Goal: Task Accomplishment & Management: Manage account settings

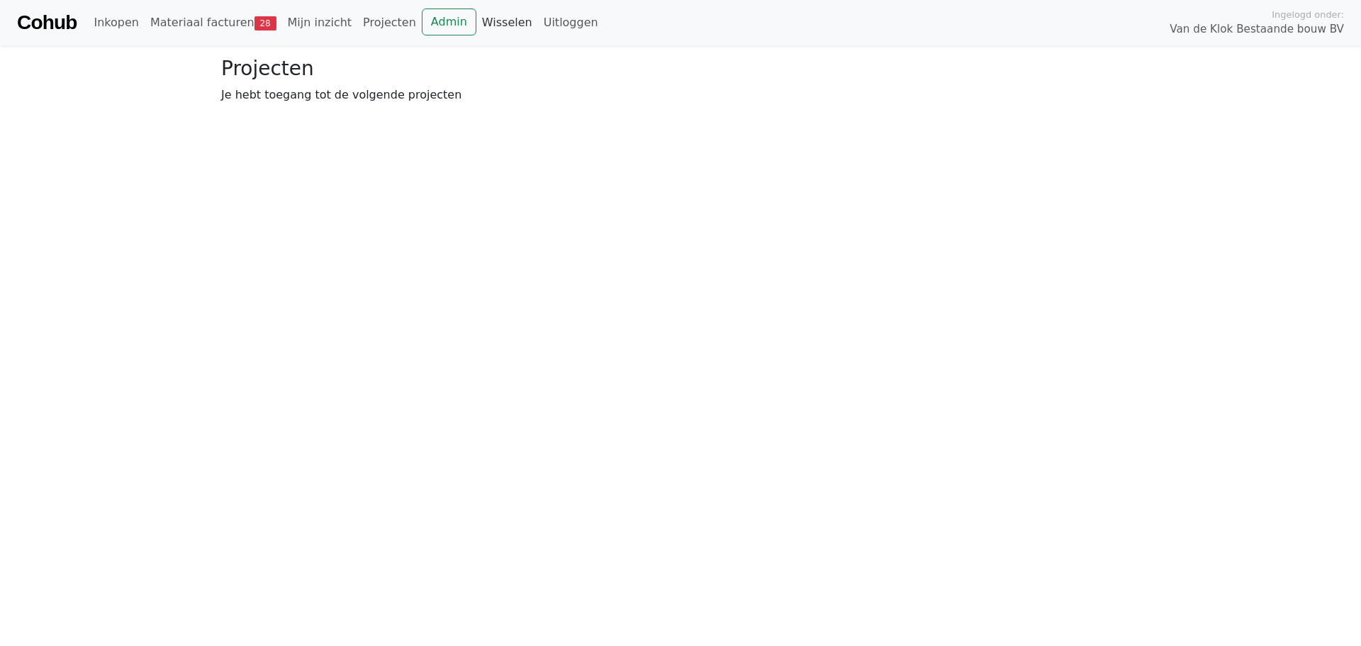
click at [476, 26] on link "Wisselen" at bounding box center [507, 23] width 62 height 28
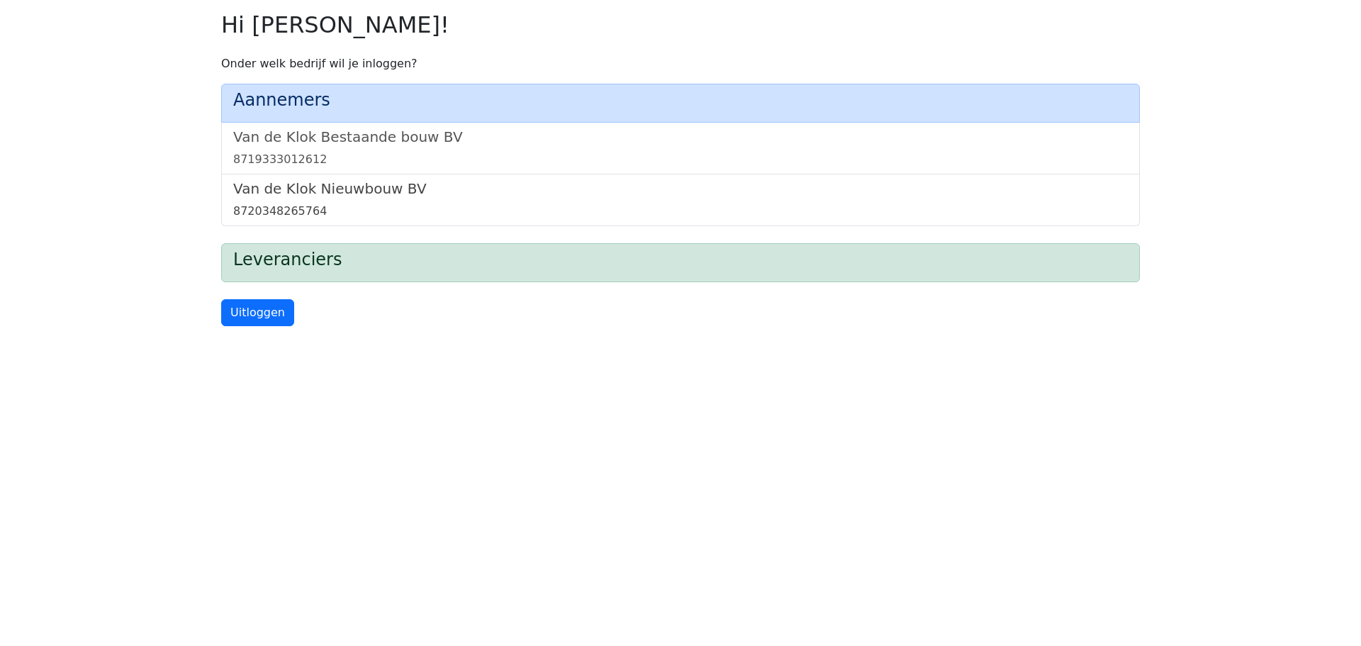
click at [358, 189] on h5 "Van de Klok Nieuwbouw BV" at bounding box center [680, 188] width 895 height 17
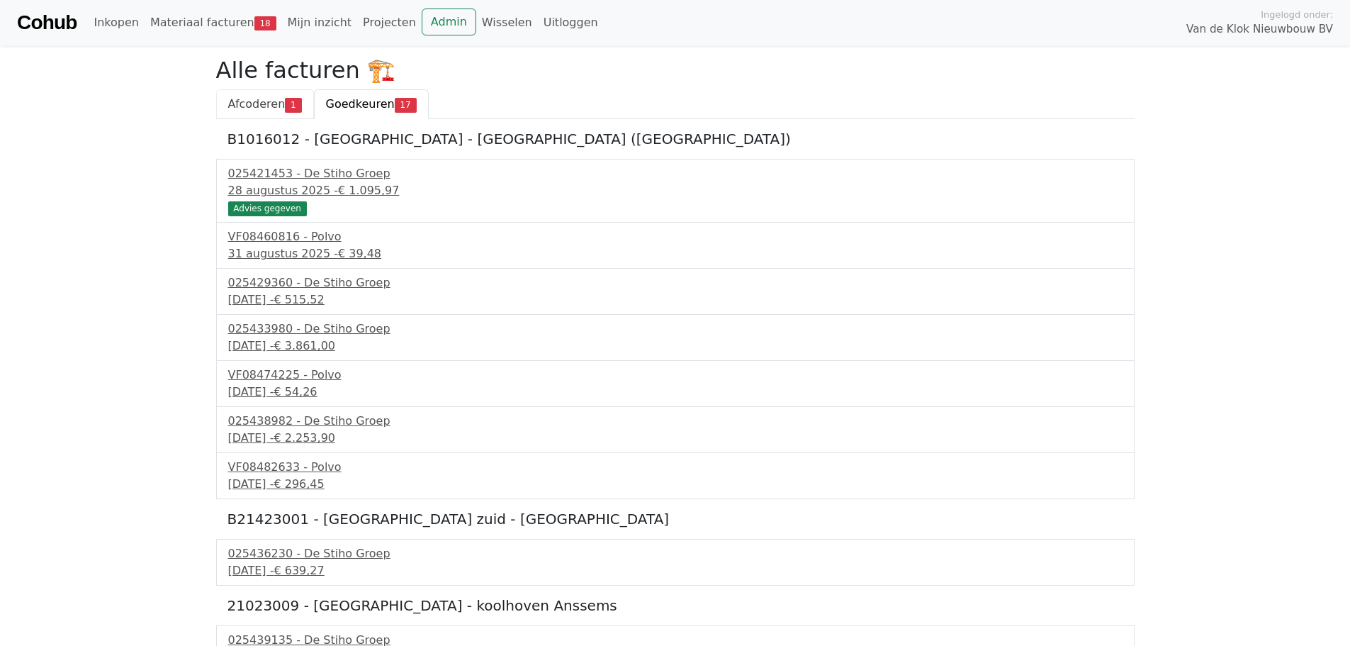
click at [281, 99] on span "Afcoderen" at bounding box center [256, 103] width 57 height 13
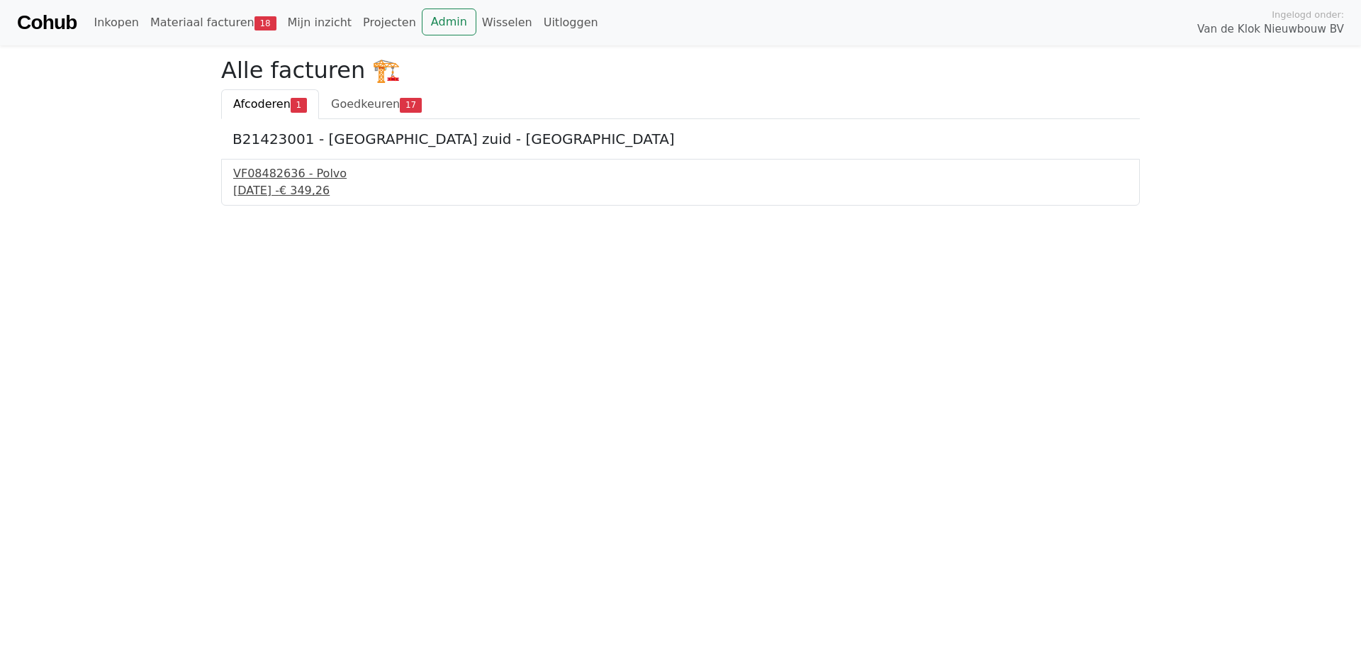
click at [285, 191] on div "10 september 2025 - € 349,26" at bounding box center [680, 190] width 895 height 17
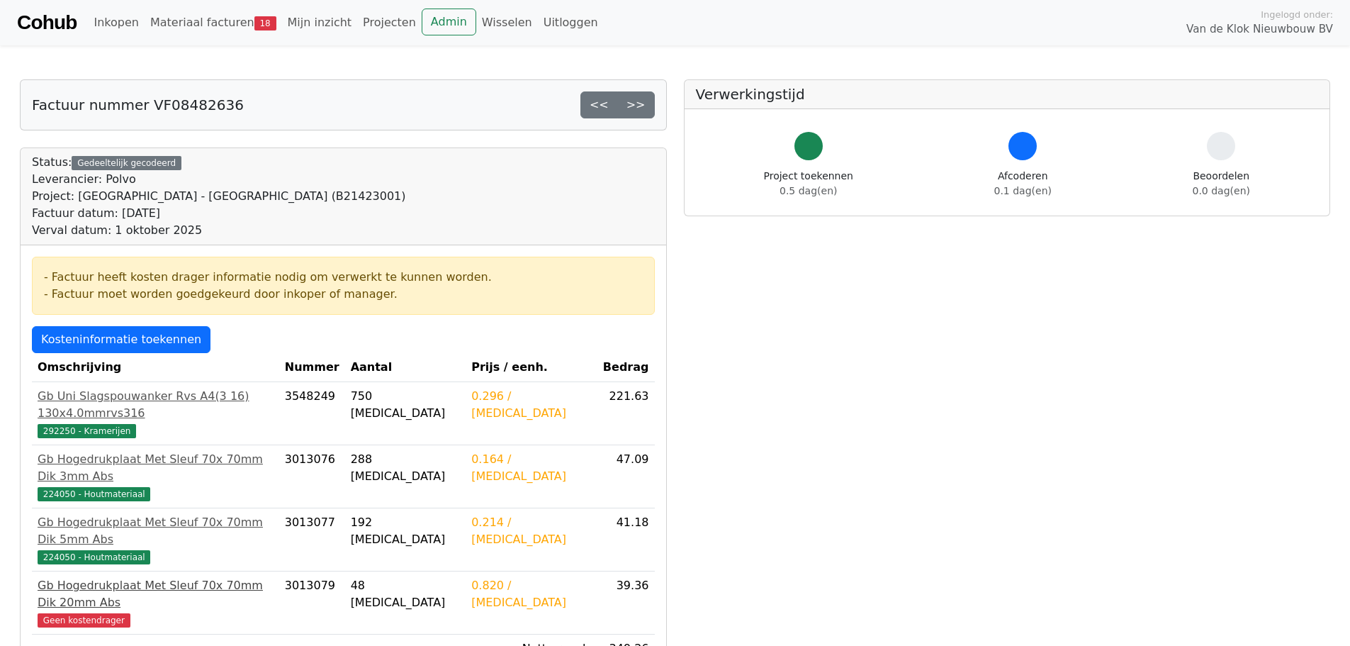
click at [102, 613] on span "Geen kostendrager" at bounding box center [84, 620] width 93 height 14
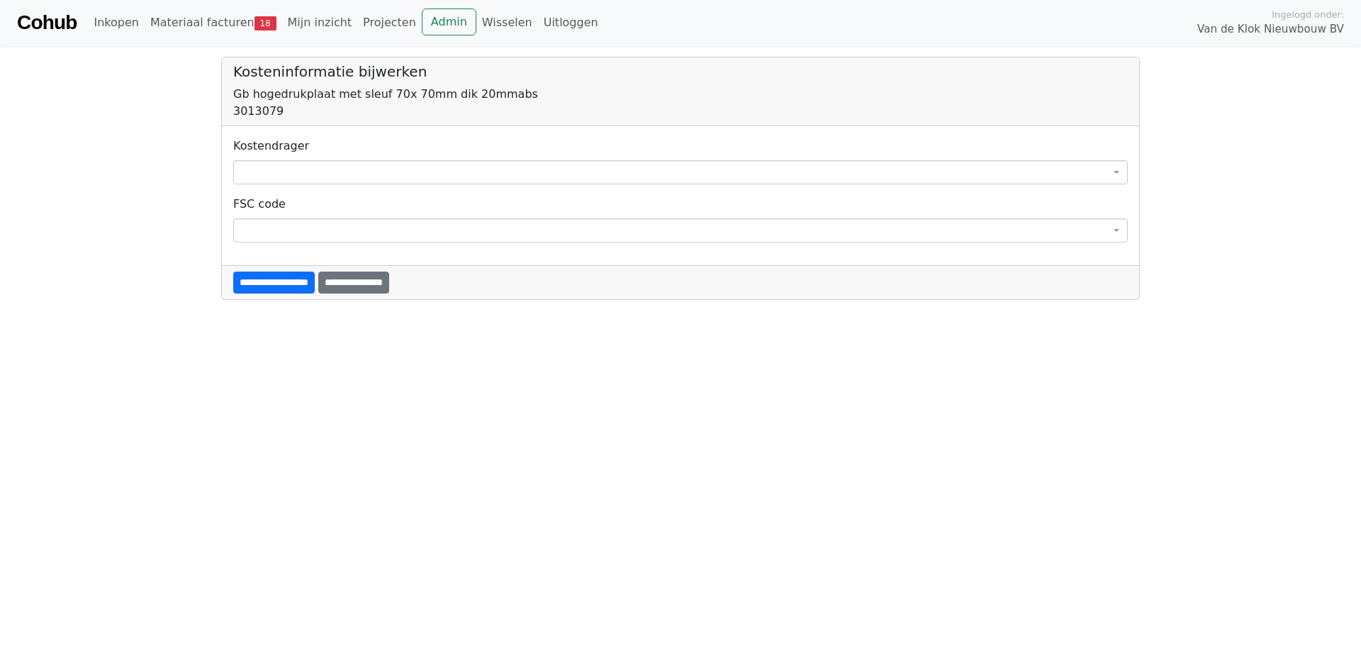
click at [306, 164] on span at bounding box center [680, 172] width 895 height 24
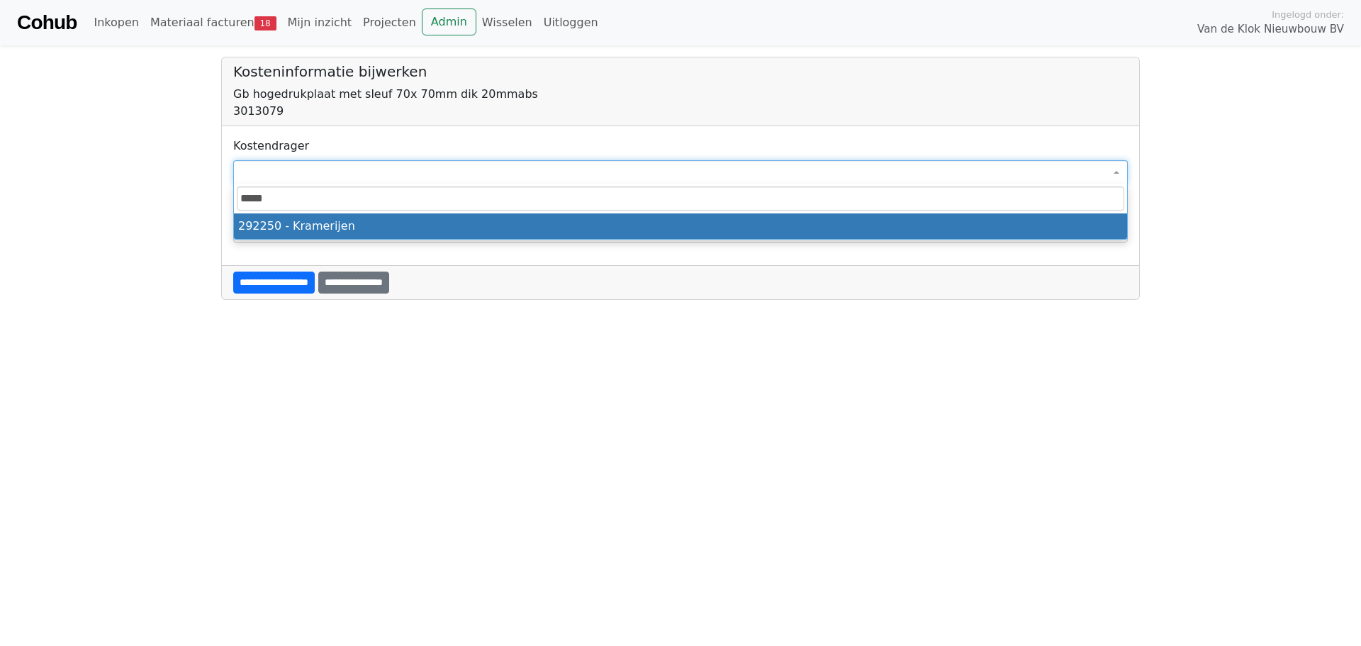
type input "*****"
select select "****"
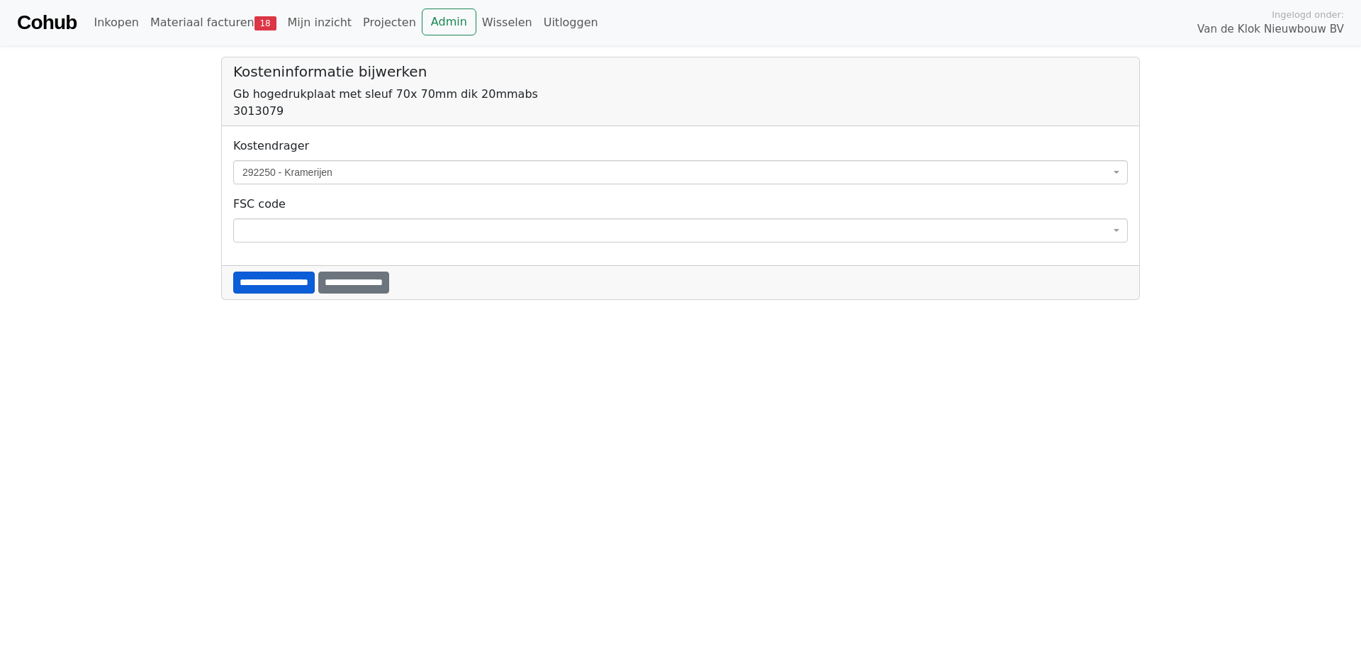
click at [283, 281] on input "**********" at bounding box center [274, 283] width 82 height 22
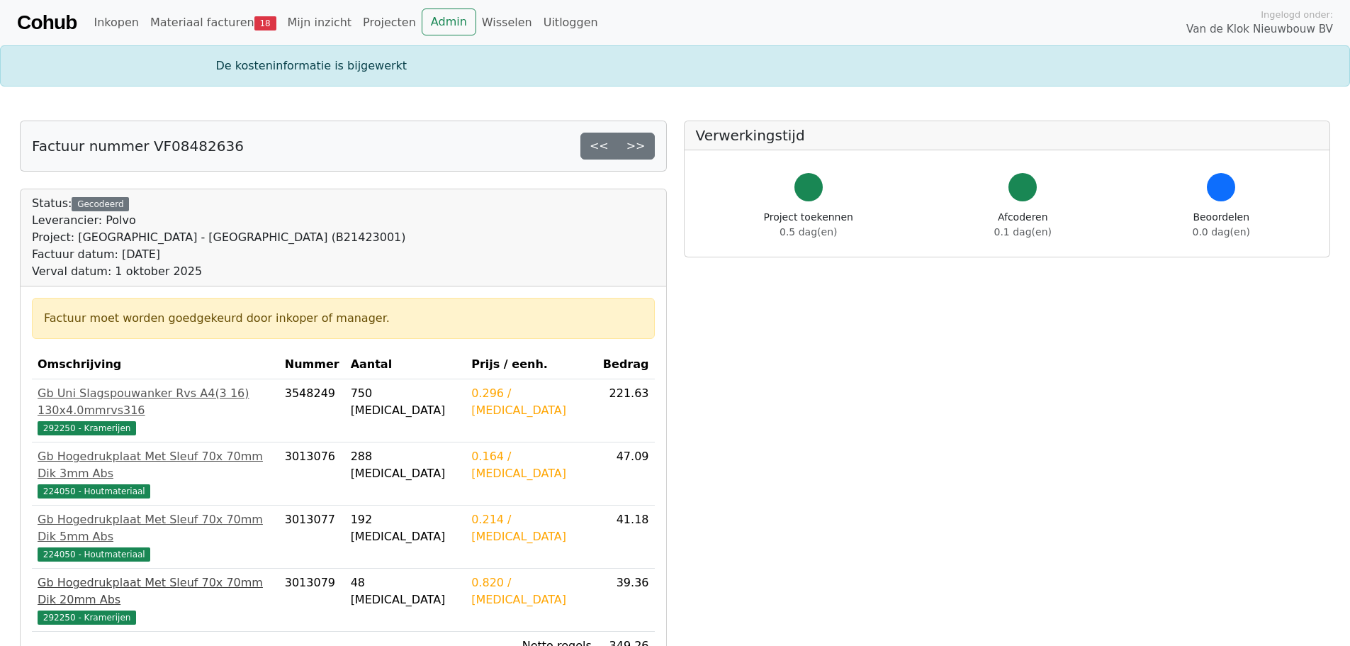
click at [88, 610] on span "292250 - Kramerijen" at bounding box center [87, 617] width 99 height 14
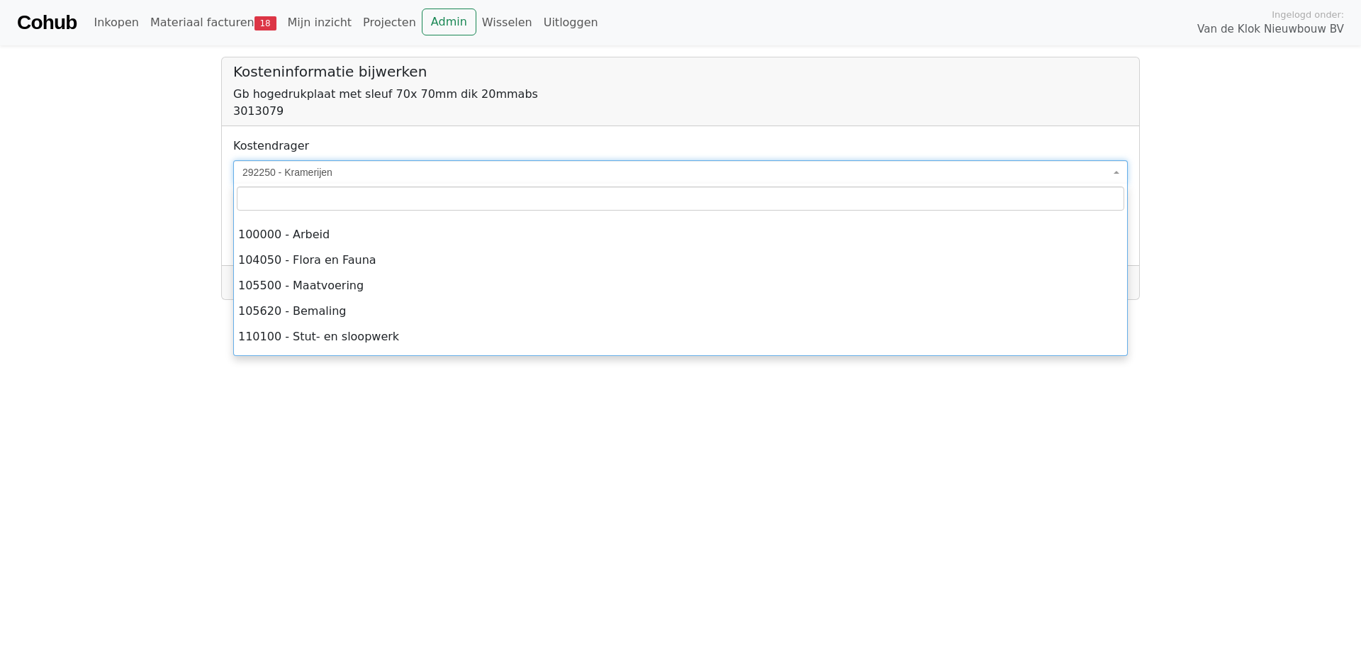
click at [364, 172] on span "292250 - Kramerijen" at bounding box center [676, 172] width 868 height 14
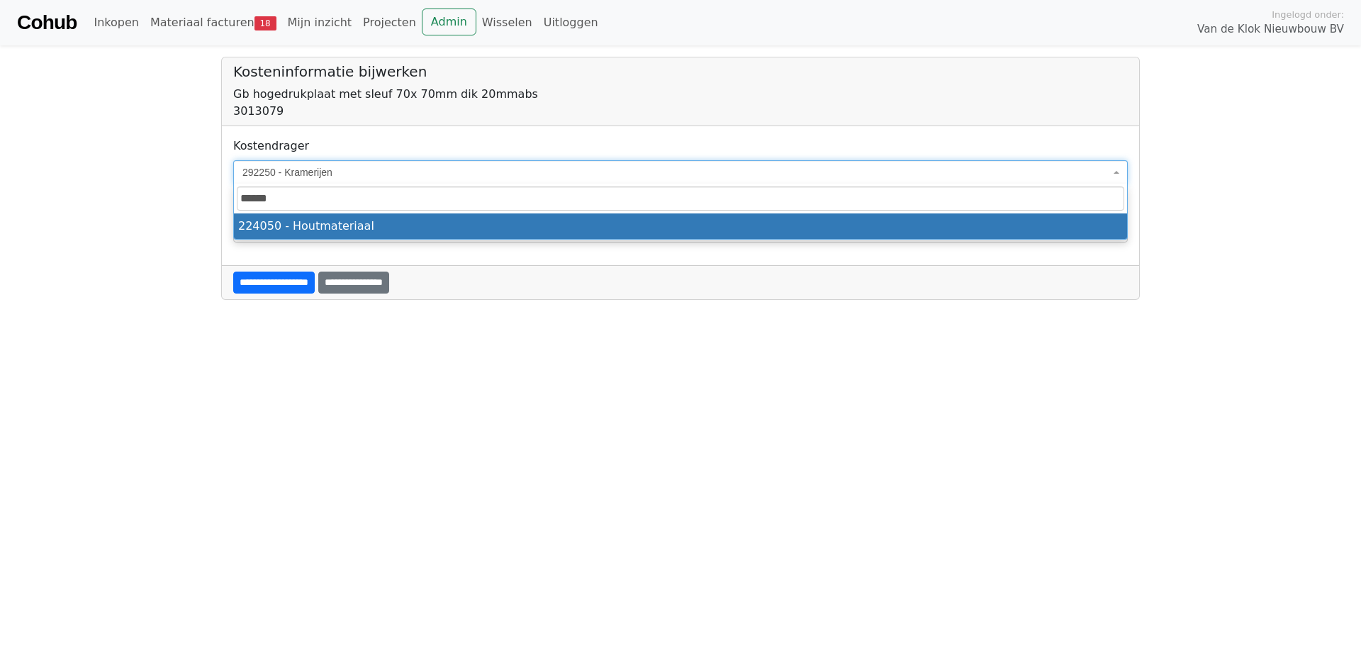
type input "******"
select select "****"
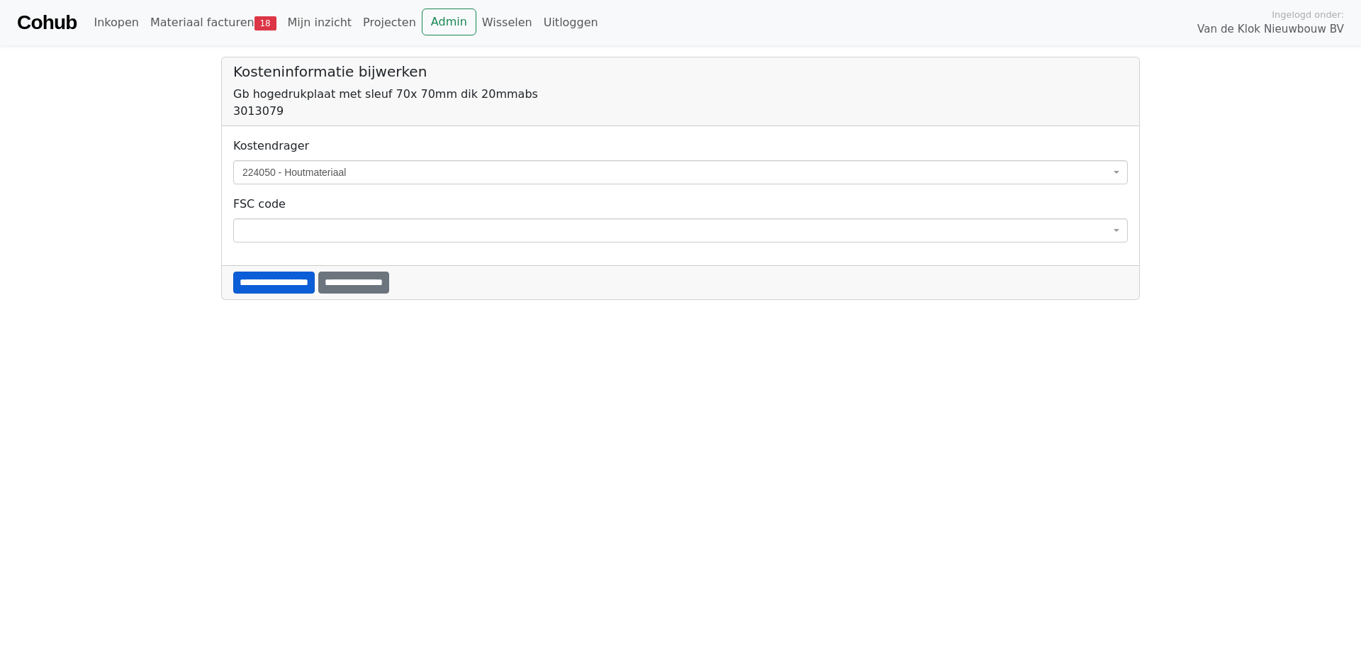
click at [288, 272] on input "**********" at bounding box center [274, 283] width 82 height 22
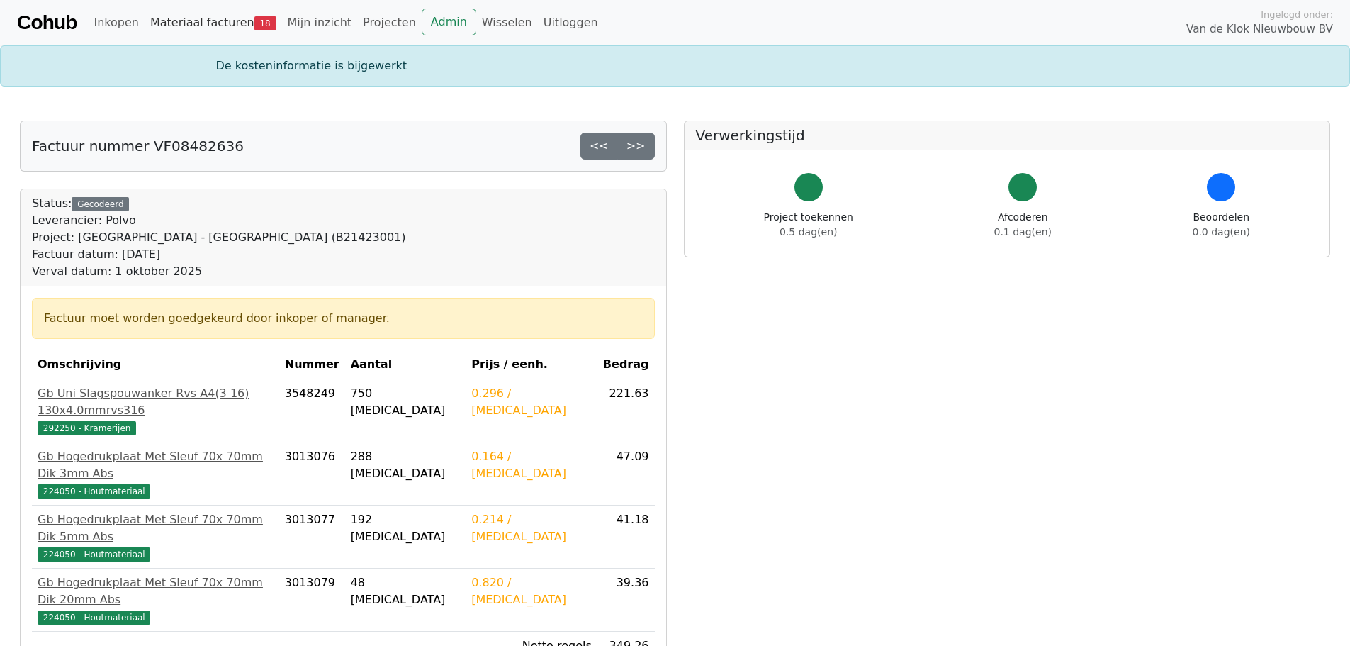
click at [228, 21] on link "Materiaal facturen 18" at bounding box center [214, 23] width 138 height 28
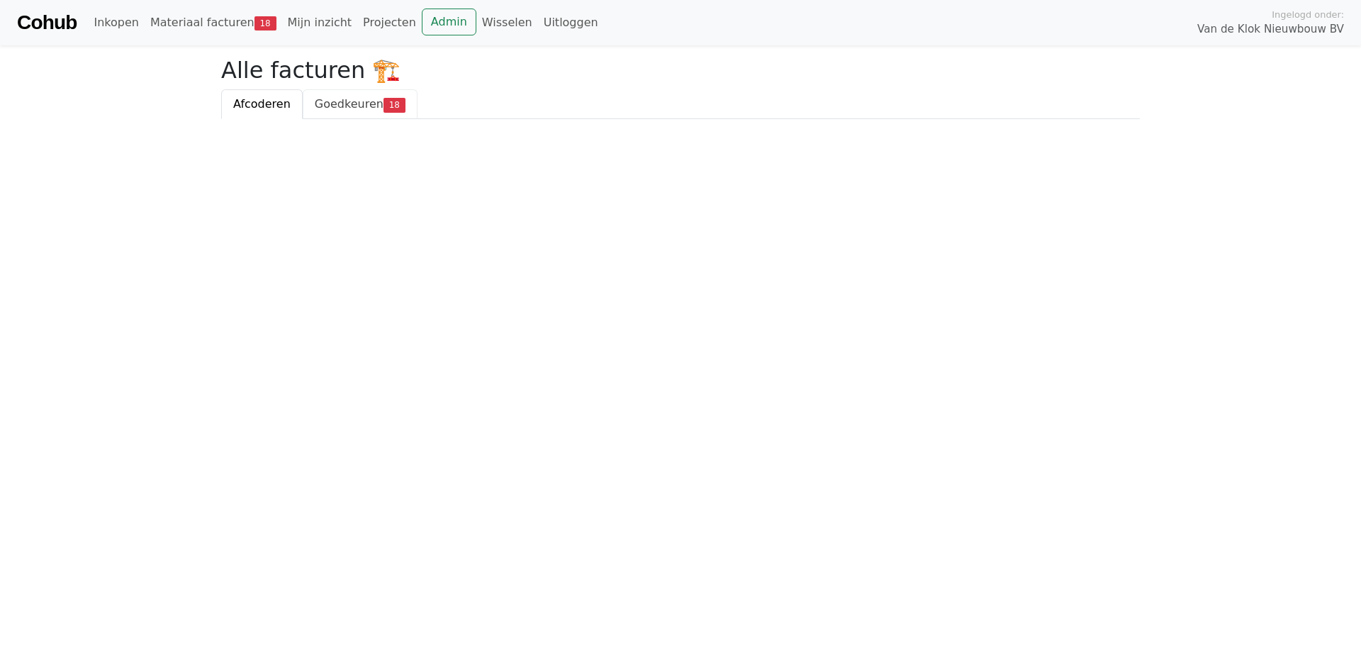
click at [359, 103] on span "Goedkeuren" at bounding box center [349, 103] width 69 height 13
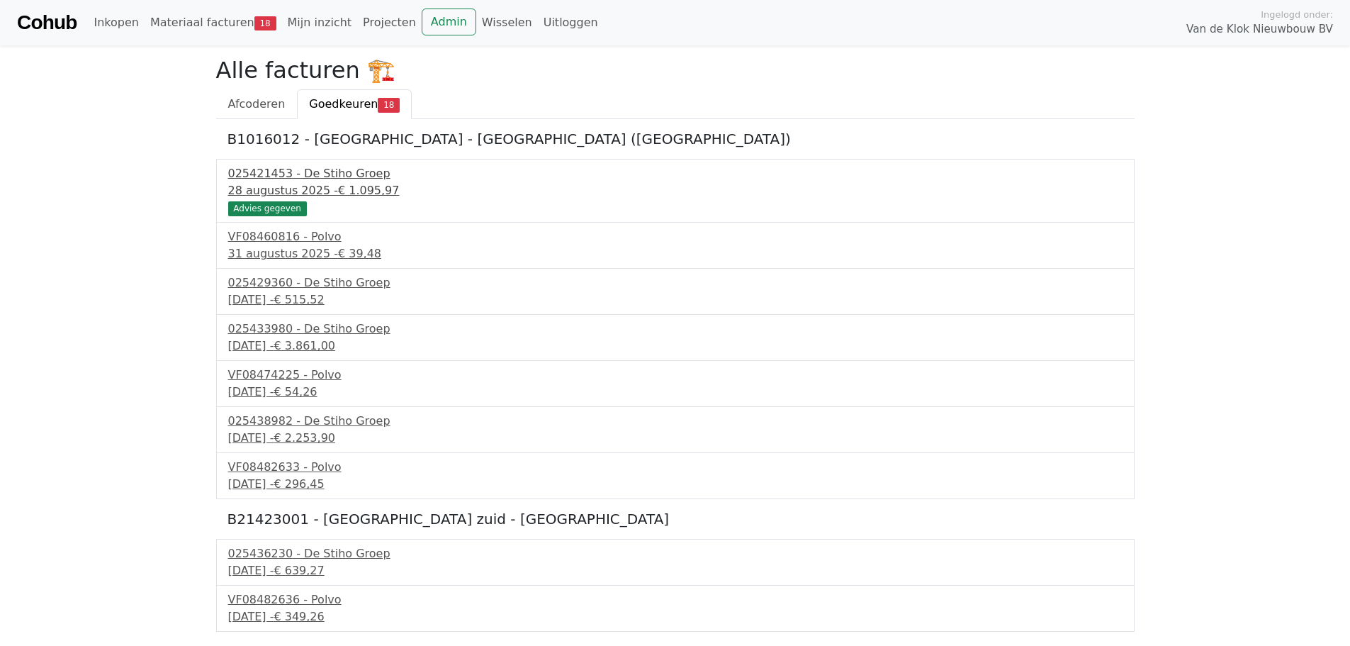
click at [274, 183] on div "28 augustus 2025 - € 1.095,97" at bounding box center [675, 190] width 895 height 17
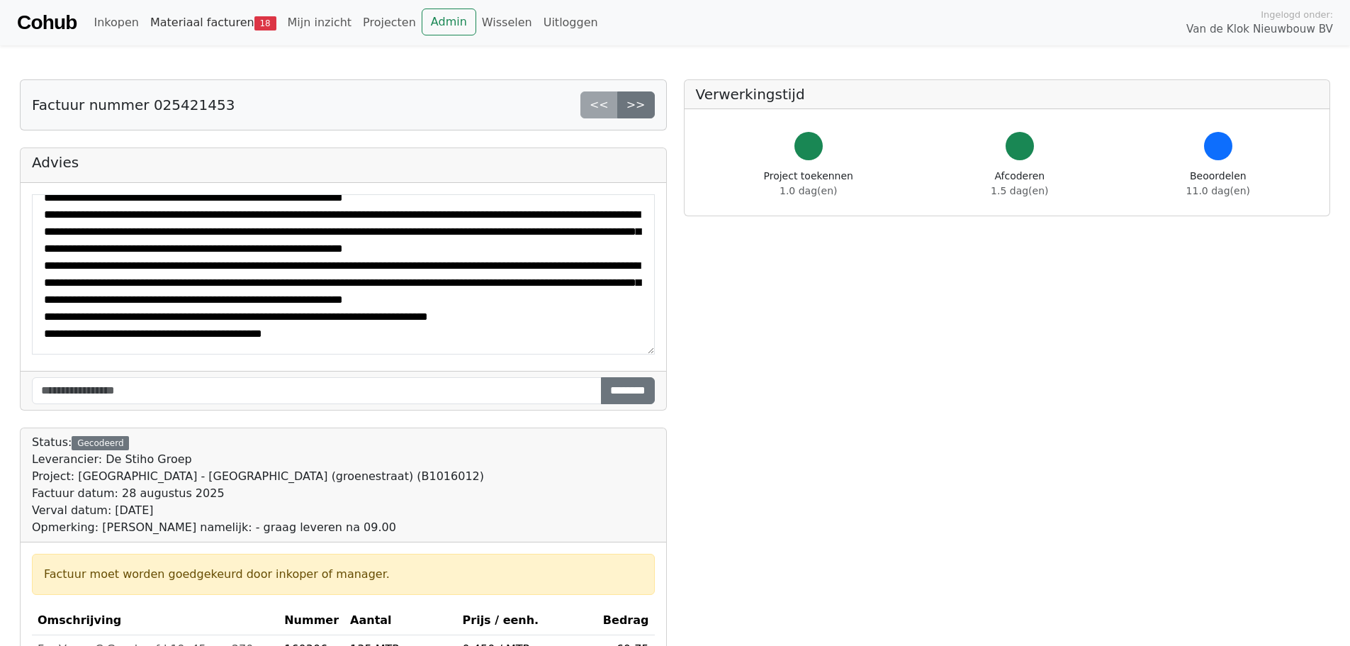
click at [203, 19] on link "Materiaal facturen 18" at bounding box center [214, 23] width 138 height 28
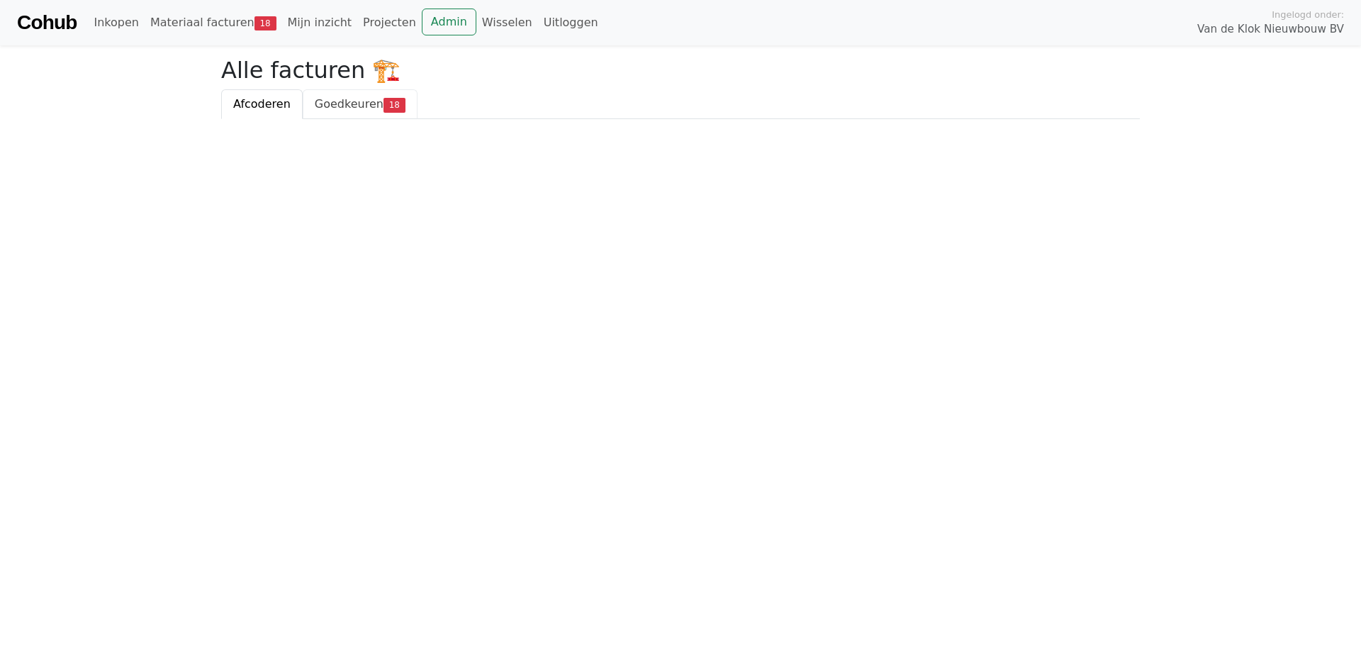
click at [311, 112] on link "Goedkeuren 18" at bounding box center [360, 104] width 115 height 30
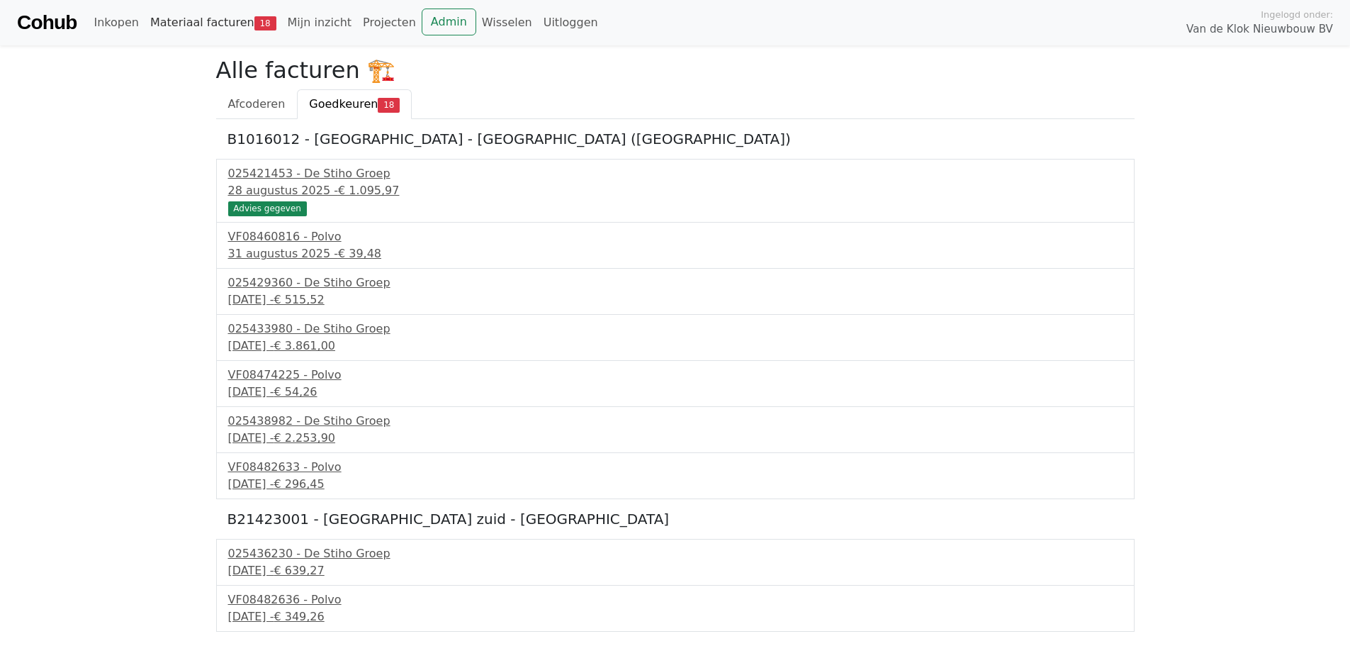
click at [234, 26] on link "Materiaal facturen 18" at bounding box center [214, 23] width 138 height 28
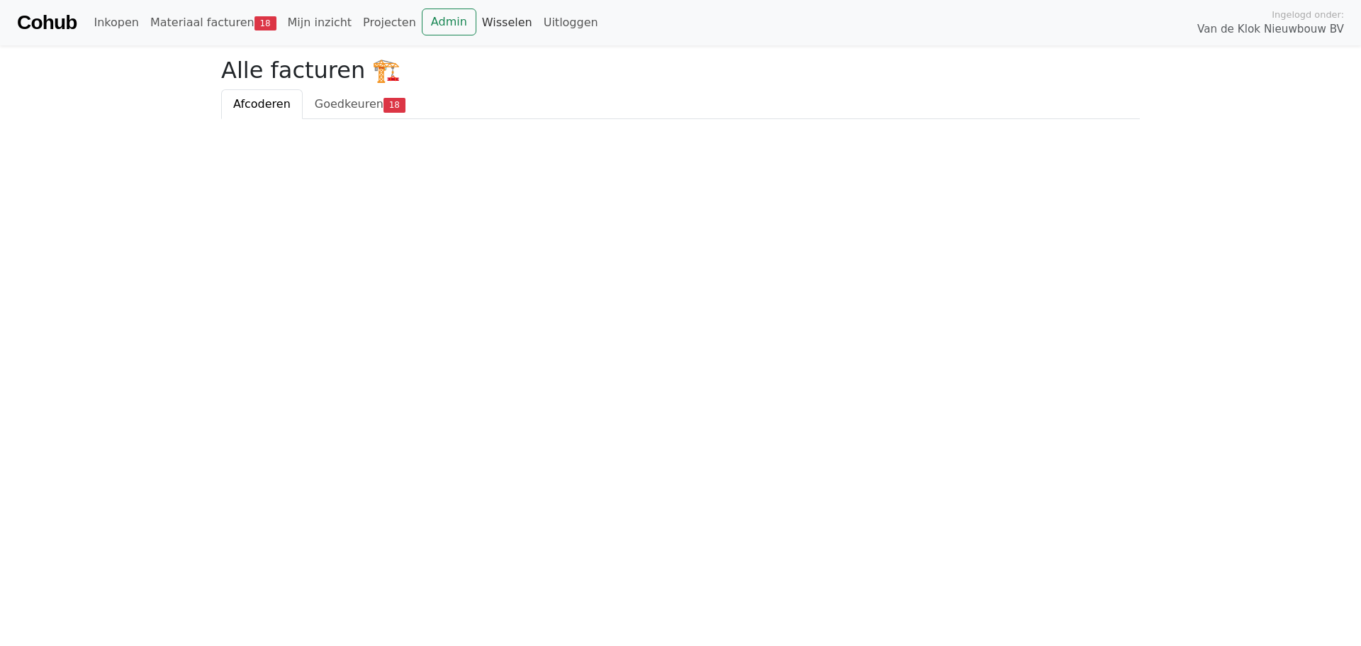
click at [476, 20] on link "Wisselen" at bounding box center [507, 23] width 62 height 28
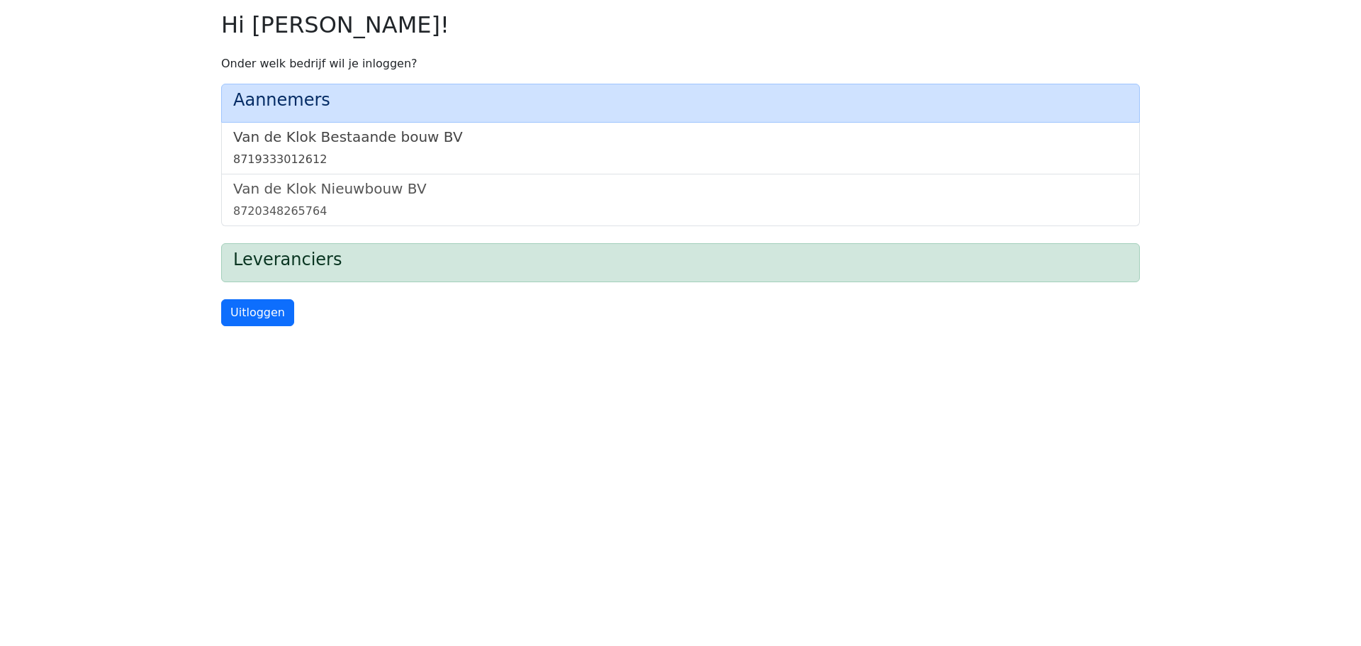
click at [359, 153] on div "8719333012612" at bounding box center [680, 159] width 895 height 17
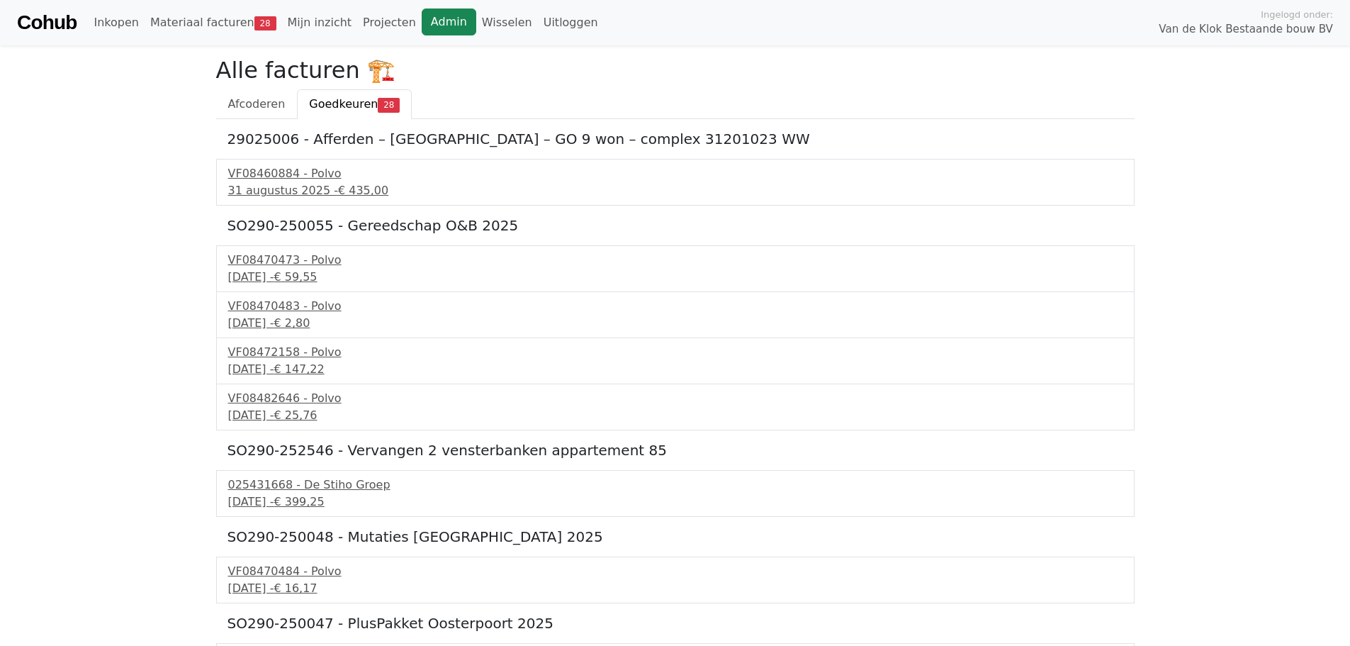
click at [422, 23] on link "Admin" at bounding box center [449, 22] width 55 height 27
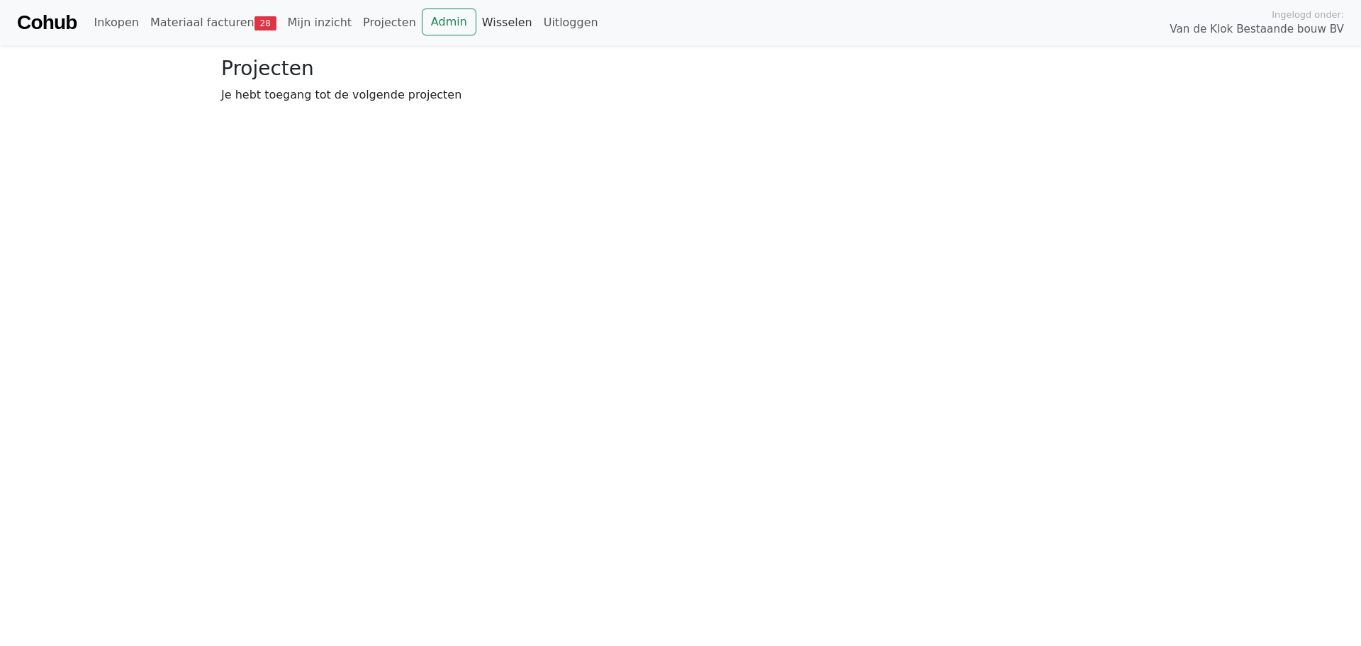
click at [476, 33] on link "Wisselen" at bounding box center [507, 23] width 62 height 28
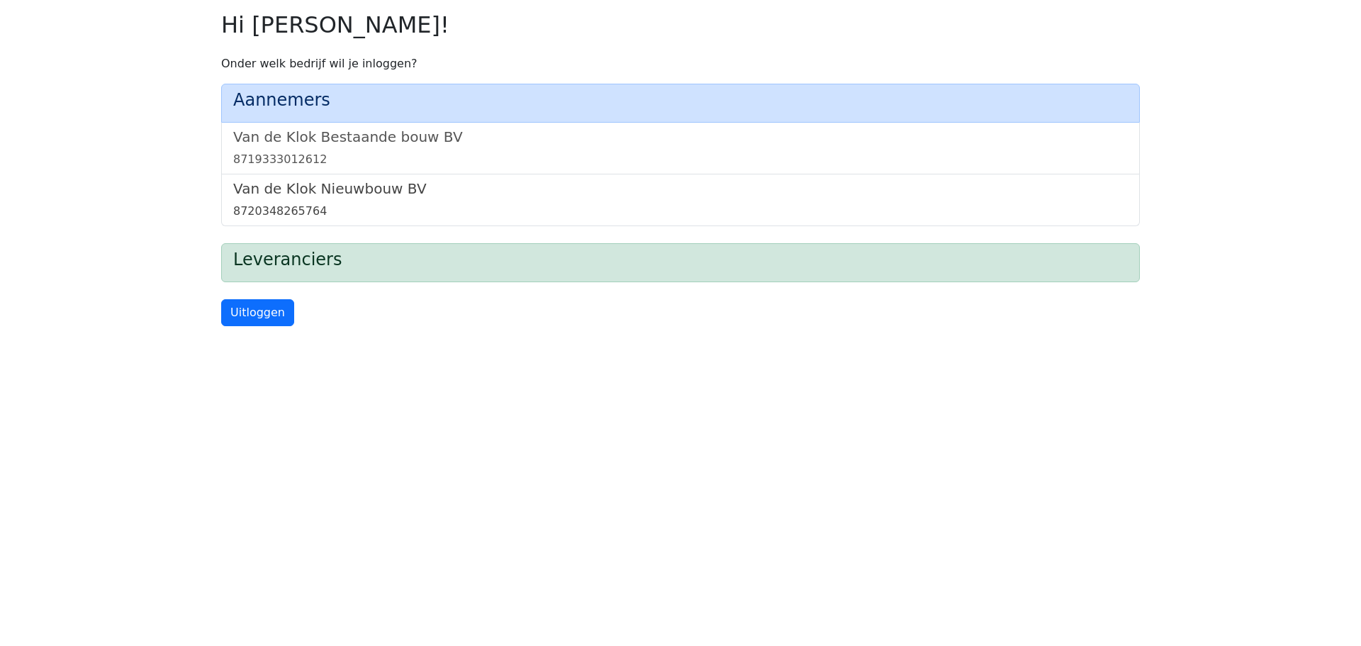
click at [361, 202] on link "Van de Klok Nieuwbouw BV 8720348265764" at bounding box center [680, 200] width 895 height 40
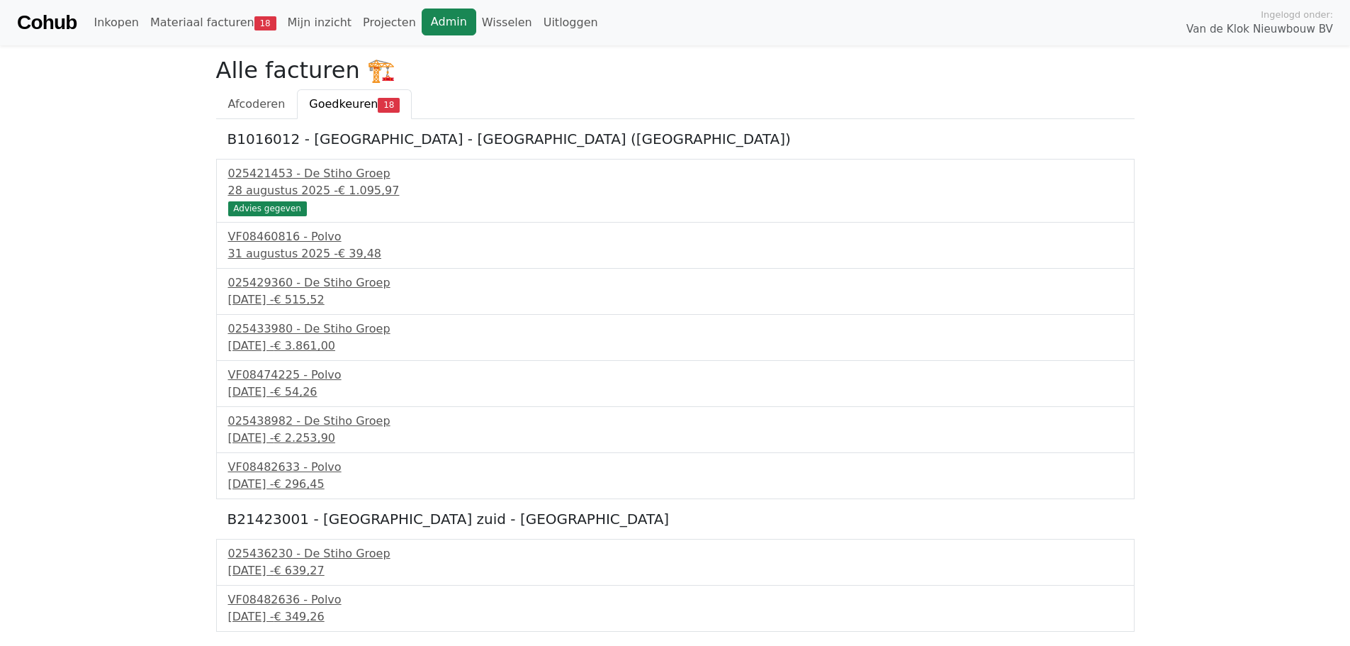
click at [422, 21] on link "Admin" at bounding box center [449, 22] width 55 height 27
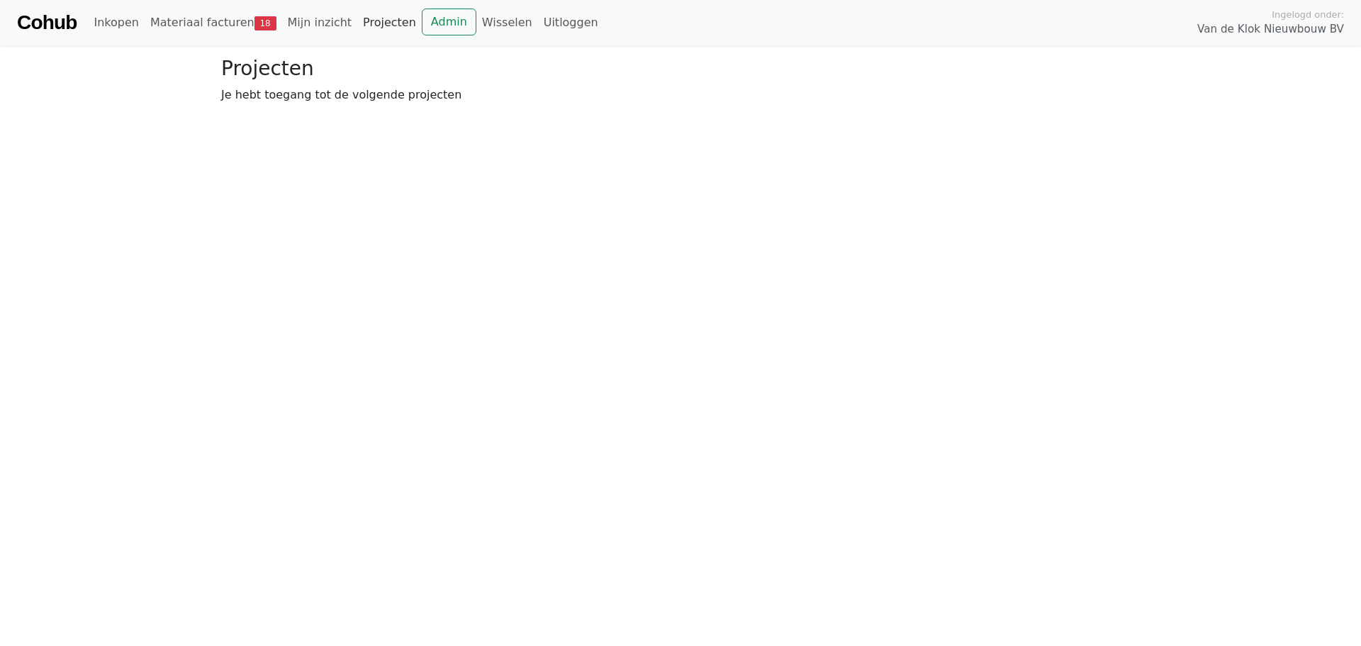
click at [372, 23] on link "Projecten" at bounding box center [389, 23] width 65 height 28
click at [476, 28] on link "Wisselen" at bounding box center [507, 23] width 62 height 28
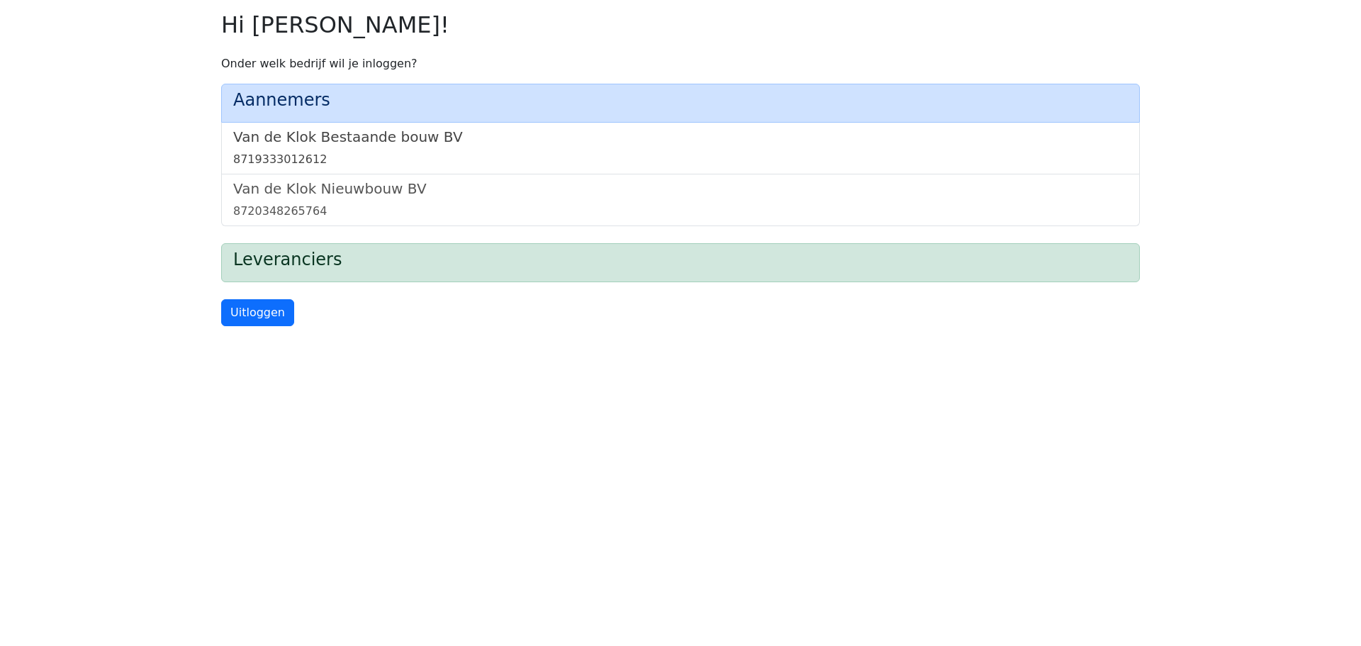
click at [383, 152] on div "8719333012612" at bounding box center [680, 159] width 895 height 17
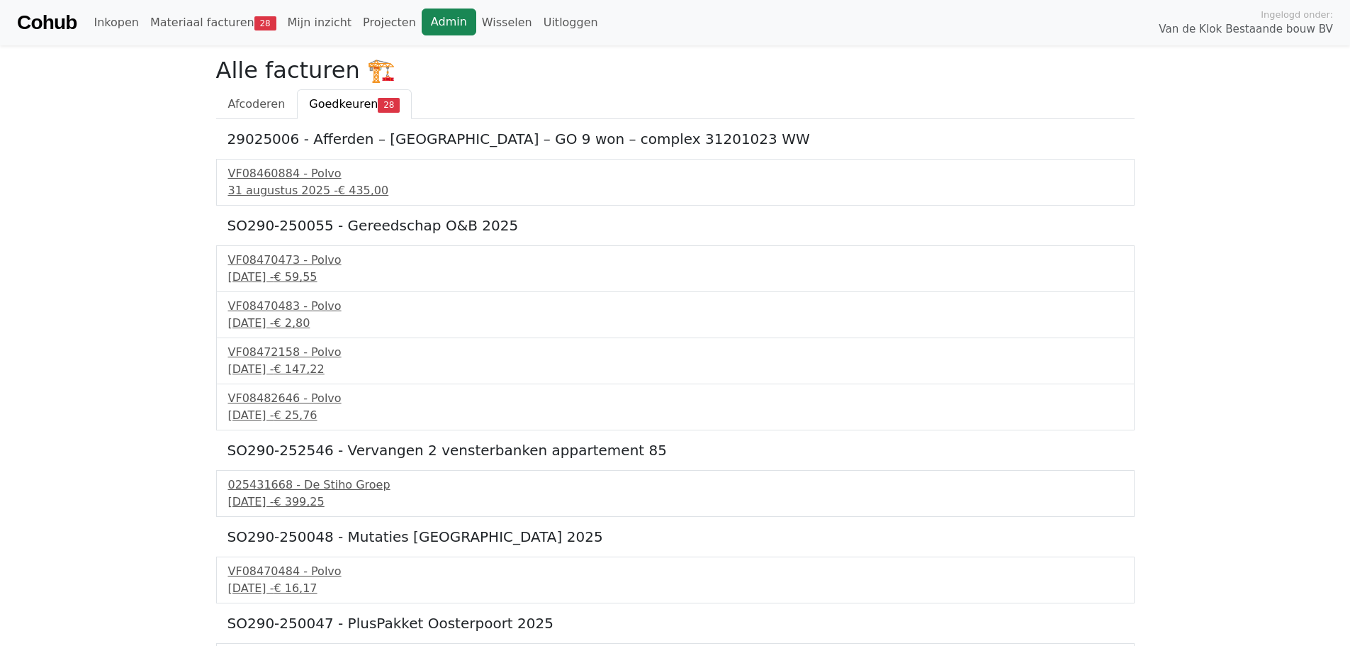
click at [426, 21] on link "Admin" at bounding box center [449, 22] width 55 height 27
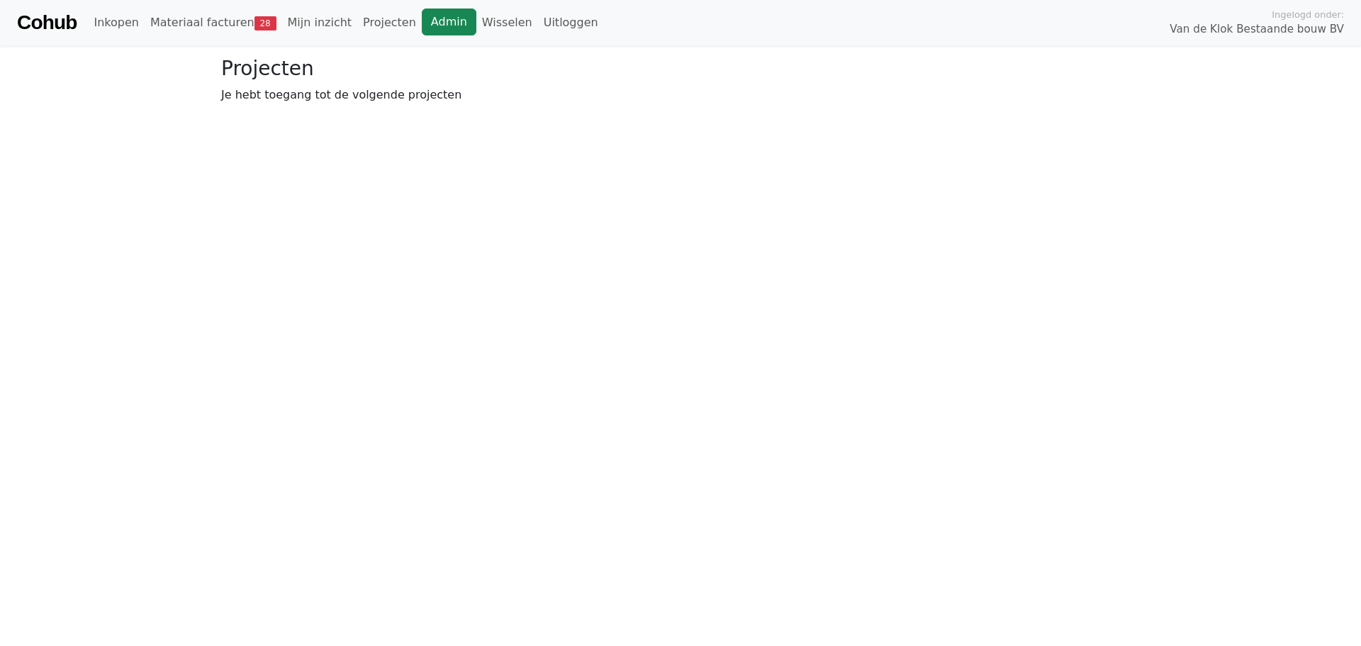
click at [422, 18] on link "Admin" at bounding box center [449, 22] width 55 height 27
click at [480, 26] on link "Wisselen" at bounding box center [507, 23] width 62 height 28
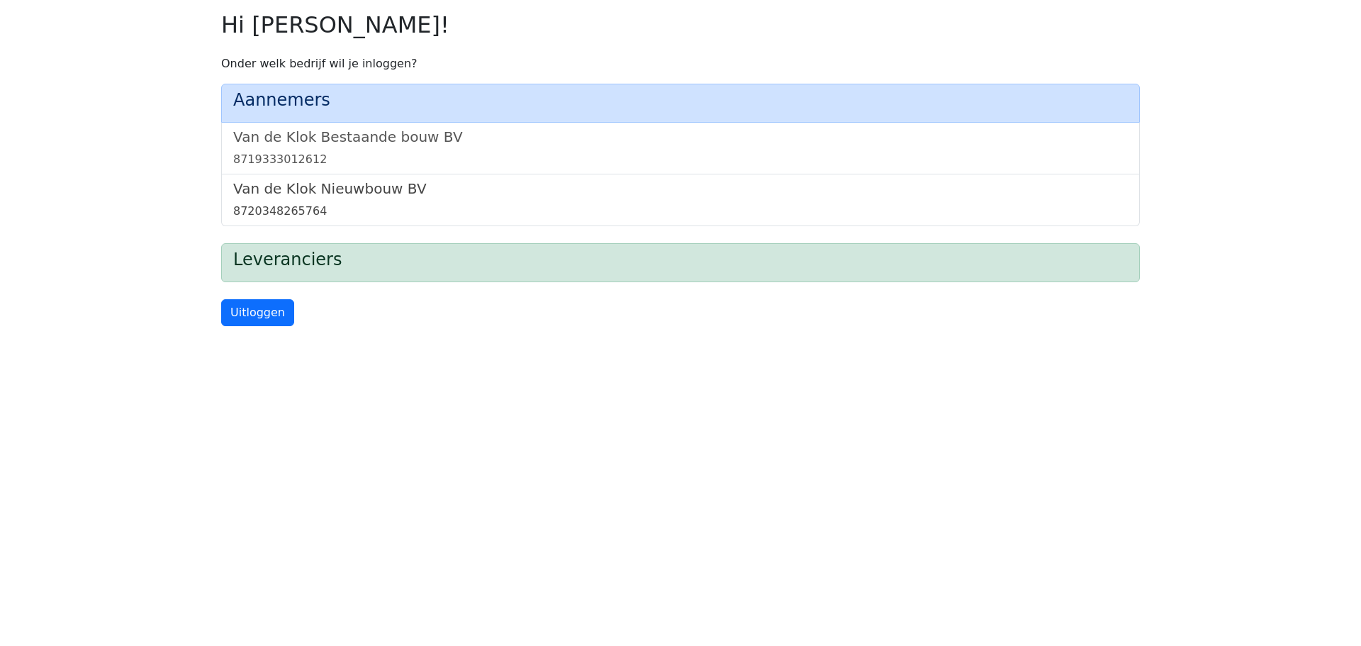
click at [537, 208] on div "8720348265764" at bounding box center [680, 211] width 895 height 17
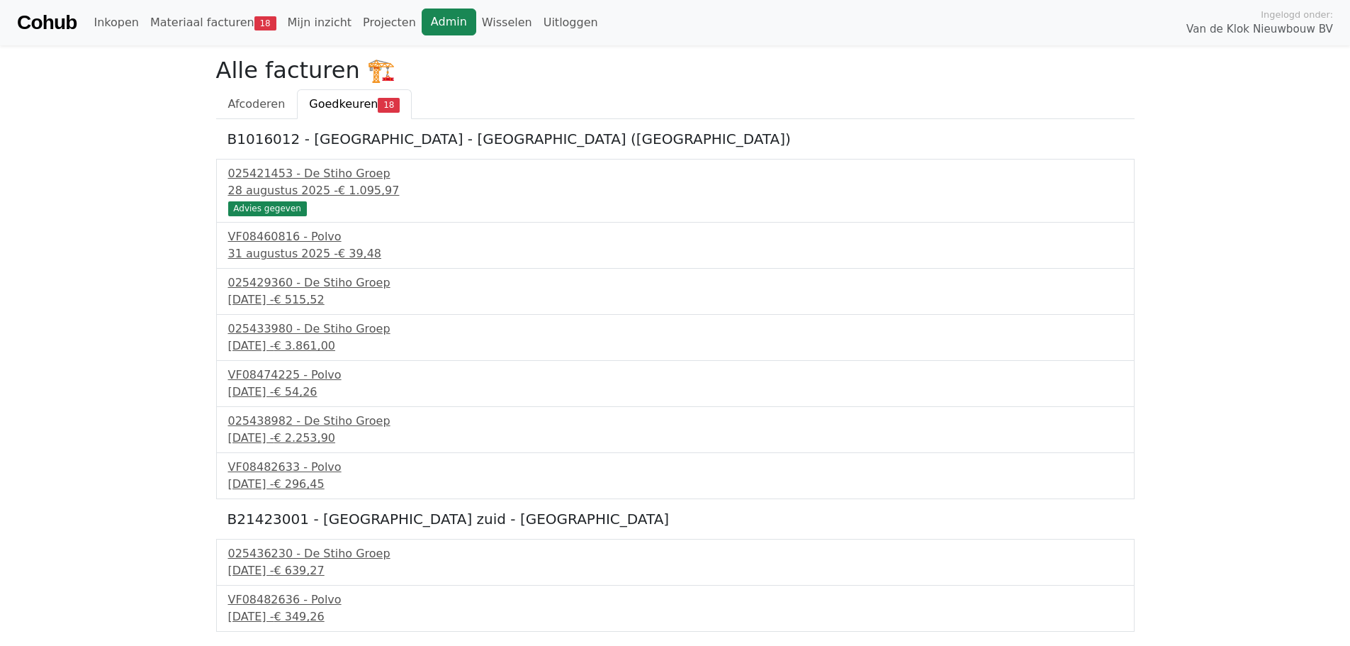
click at [422, 18] on link "Admin" at bounding box center [449, 22] width 55 height 27
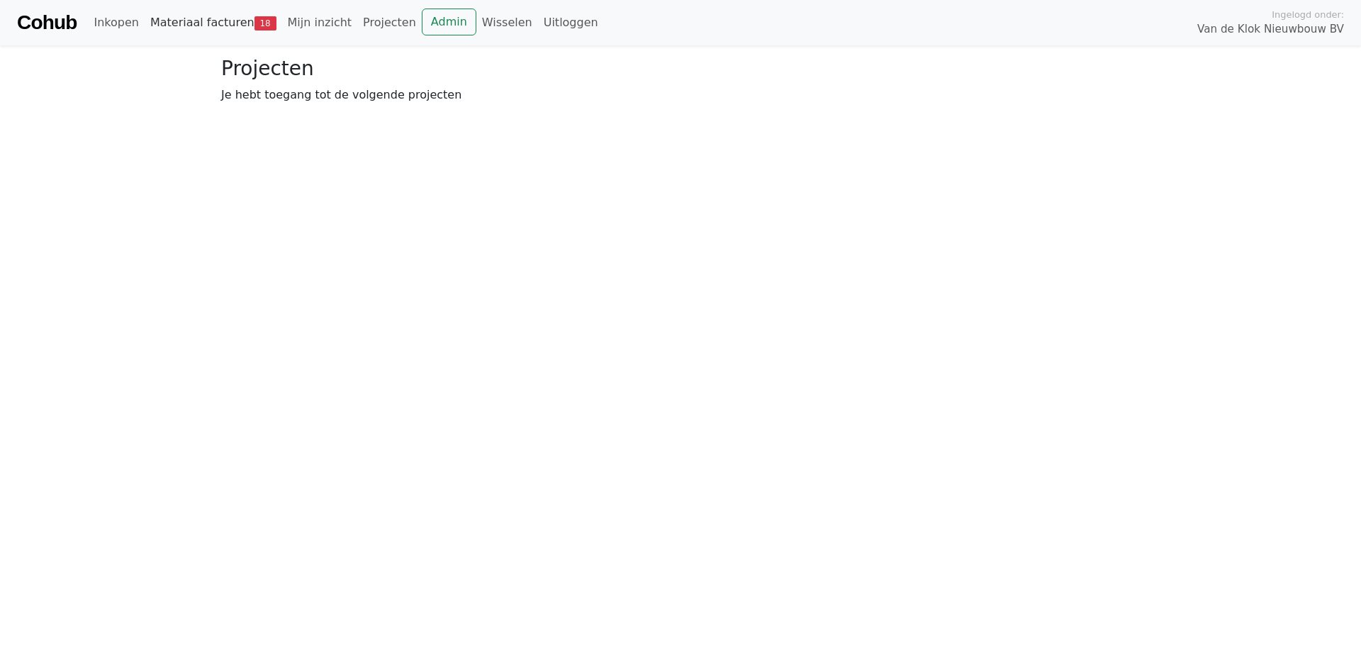
click at [201, 23] on link "Materiaal facturen 18" at bounding box center [214, 23] width 138 height 28
click at [345, 104] on span "Goedkeuren" at bounding box center [349, 103] width 69 height 13
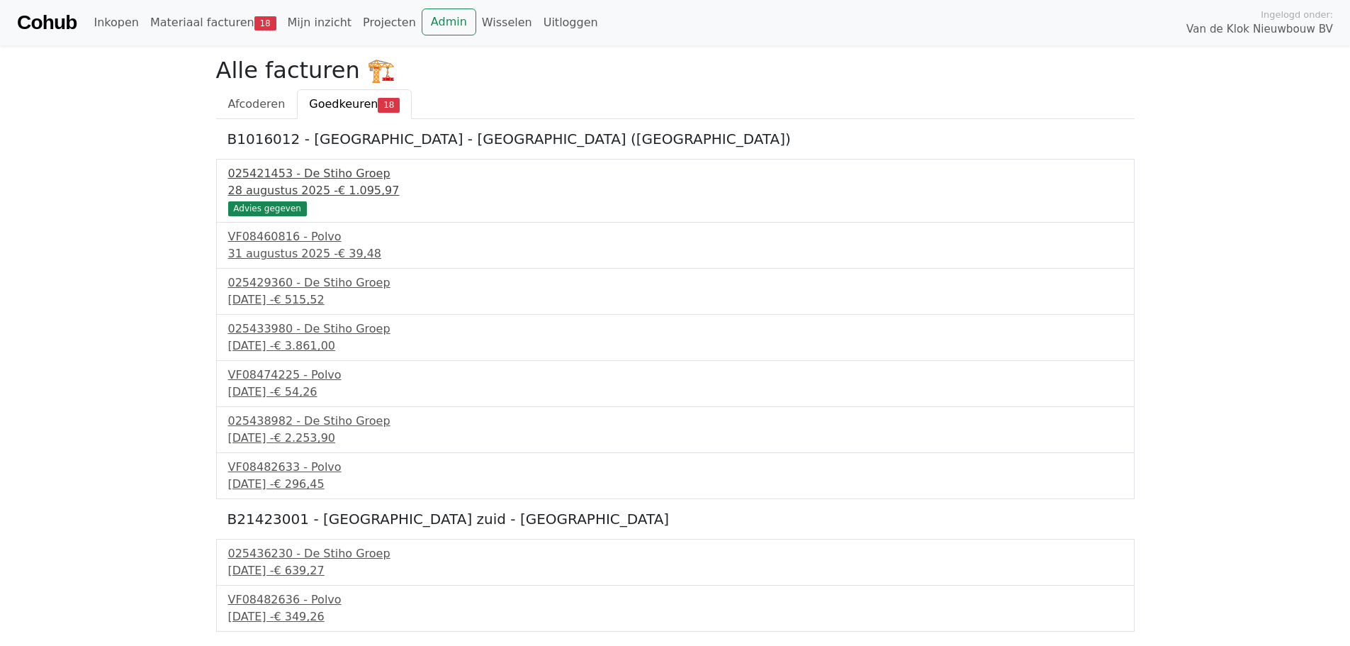
click at [269, 209] on div "Advies gegeven" at bounding box center [267, 208] width 79 height 14
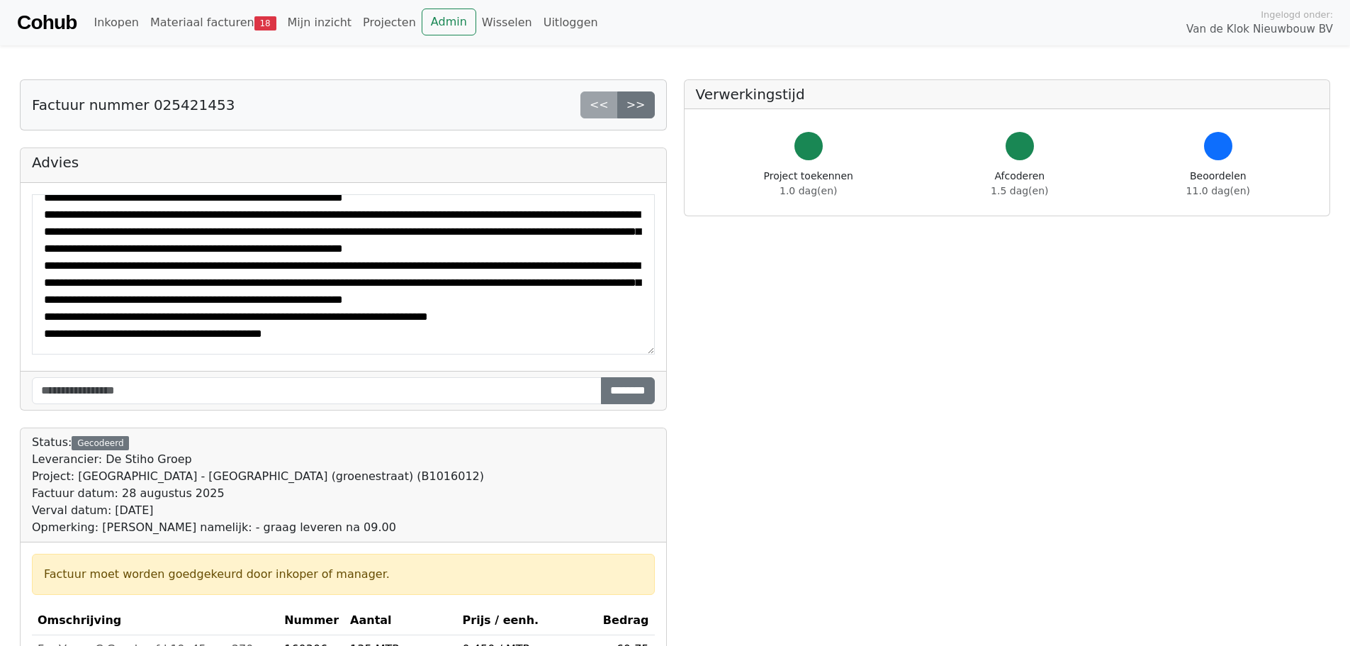
scroll to position [204, 0]
click at [190, 21] on link "Materiaal facturen 18" at bounding box center [214, 23] width 138 height 28
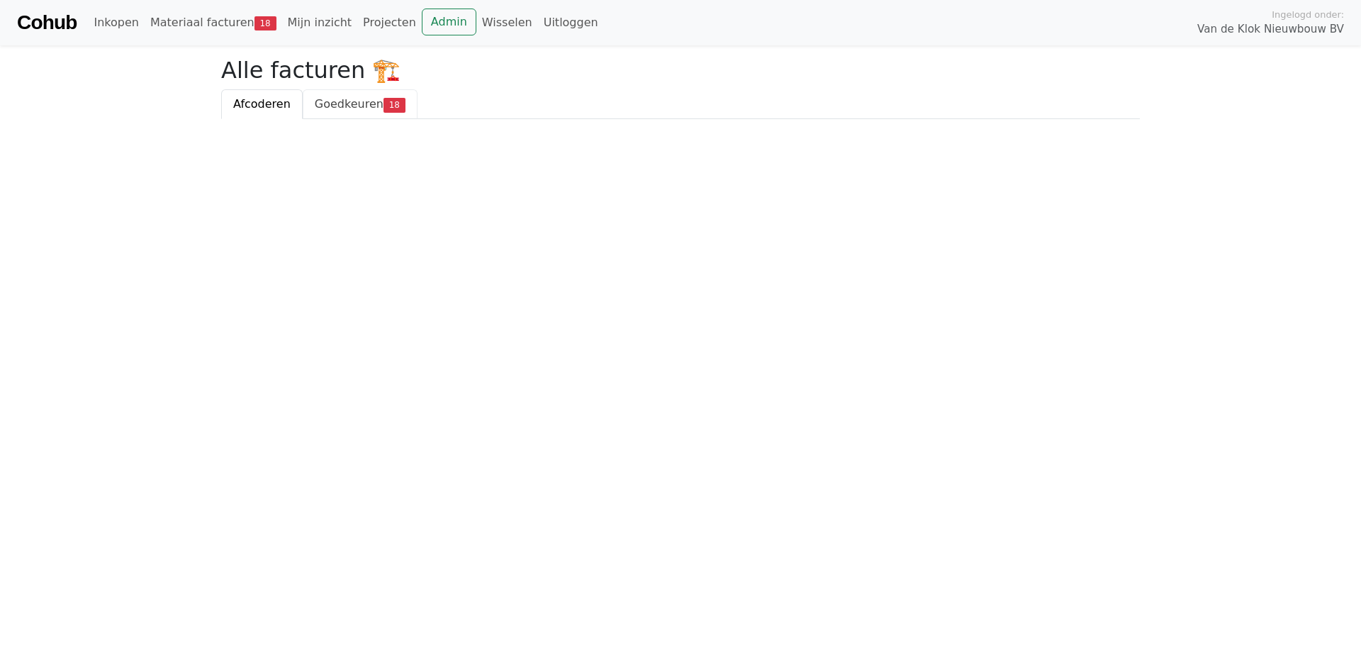
click at [338, 106] on span "Goedkeuren" at bounding box center [349, 103] width 69 height 13
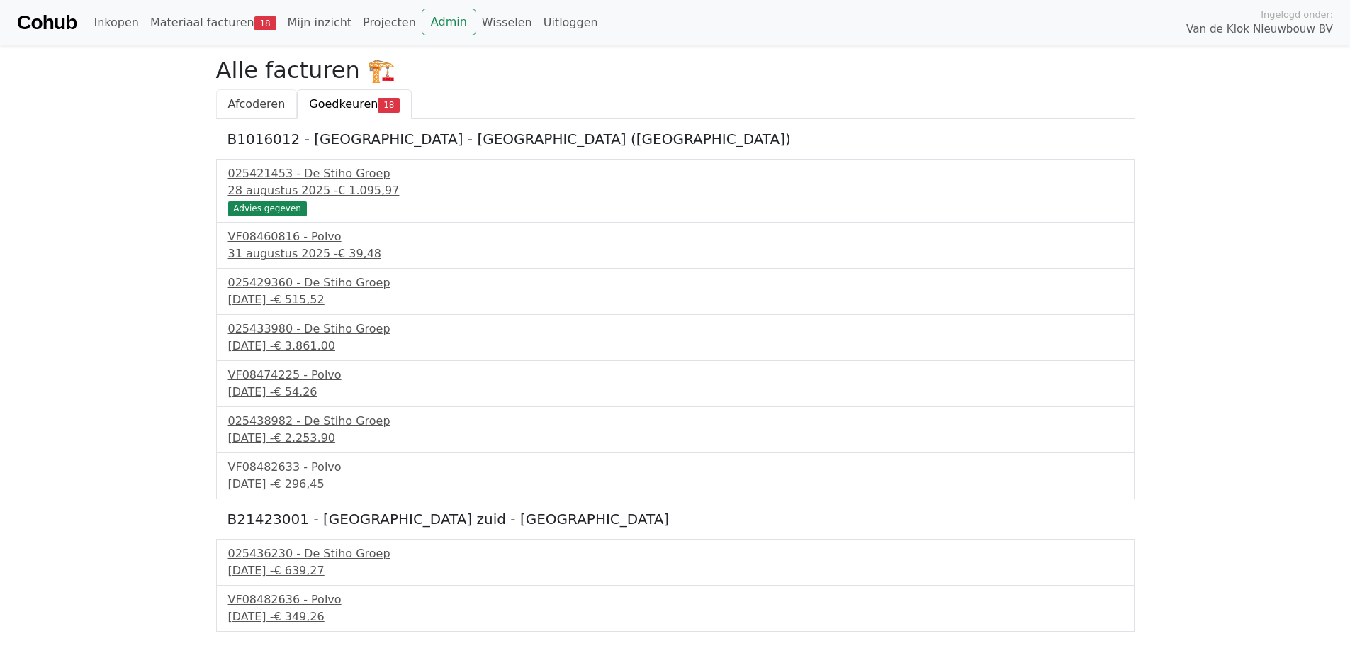
click at [272, 108] on span "Afcoderen" at bounding box center [256, 103] width 57 height 13
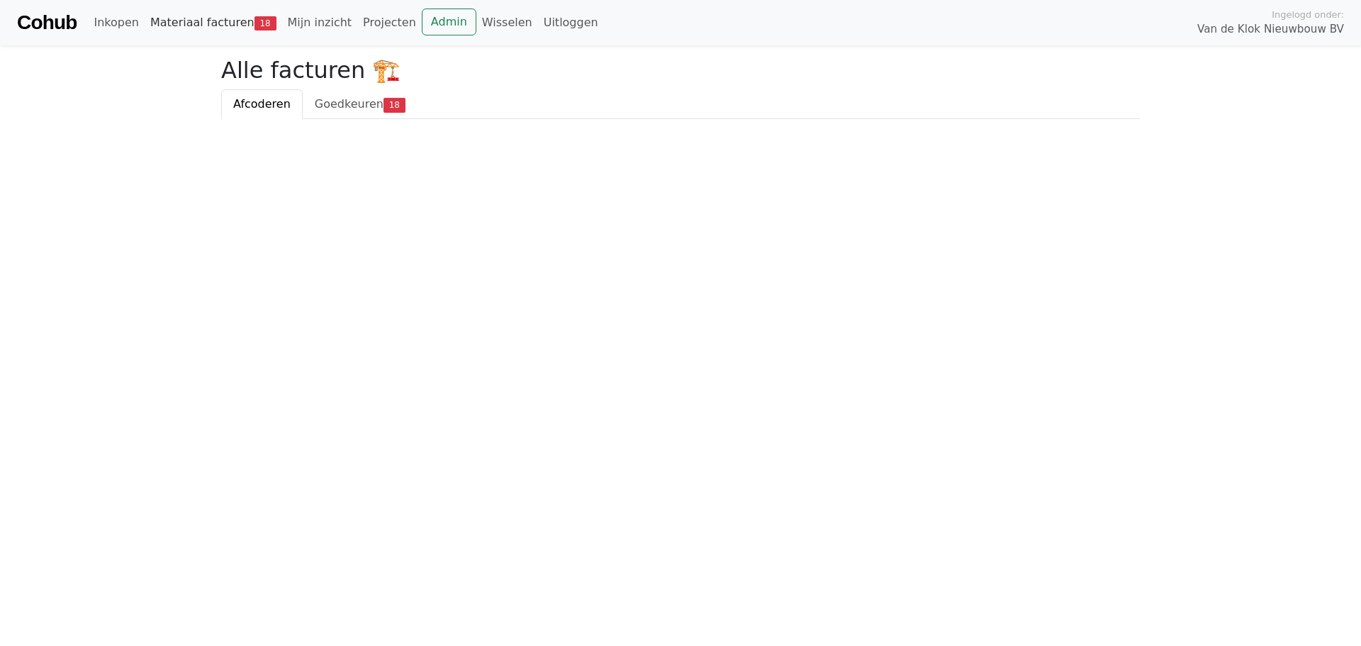
click at [209, 31] on link "Materiaal facturen 18" at bounding box center [214, 23] width 138 height 28
click at [315, 105] on span "Goedkeuren" at bounding box center [349, 103] width 69 height 13
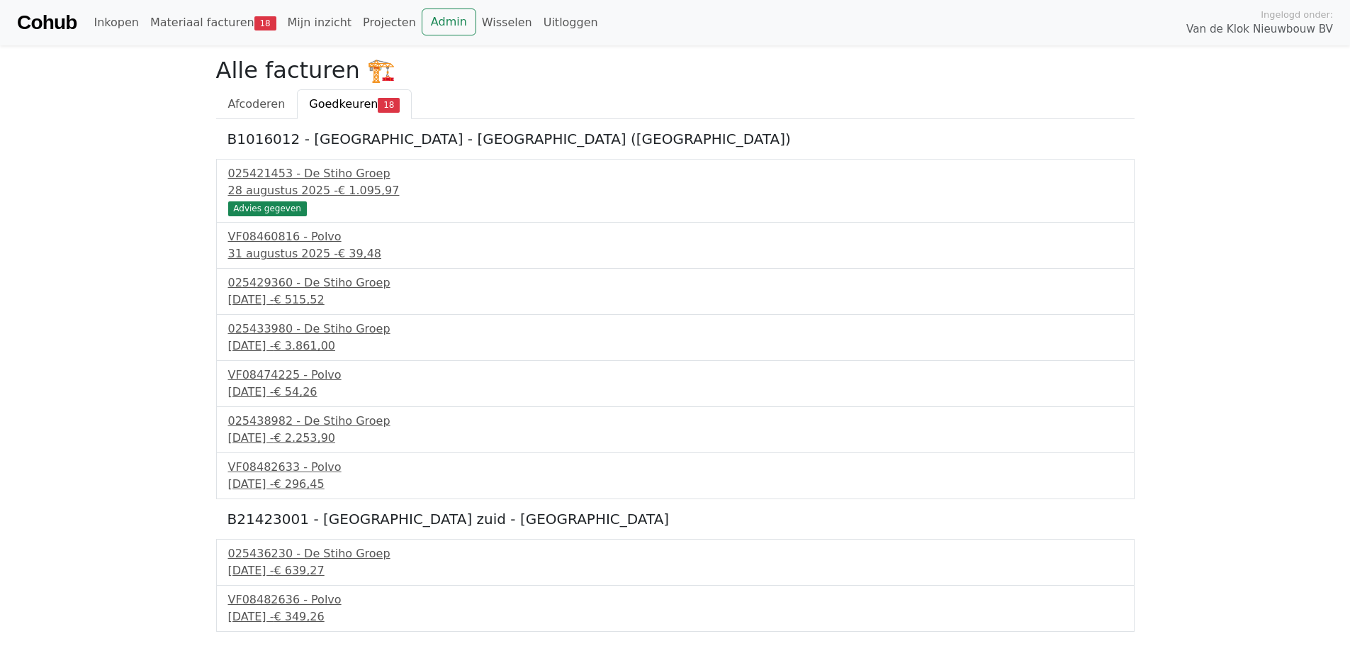
click at [603, 77] on h2 "Alle facturen 🏗️" at bounding box center [675, 70] width 919 height 27
click at [476, 24] on link "Wisselen" at bounding box center [507, 23] width 62 height 28
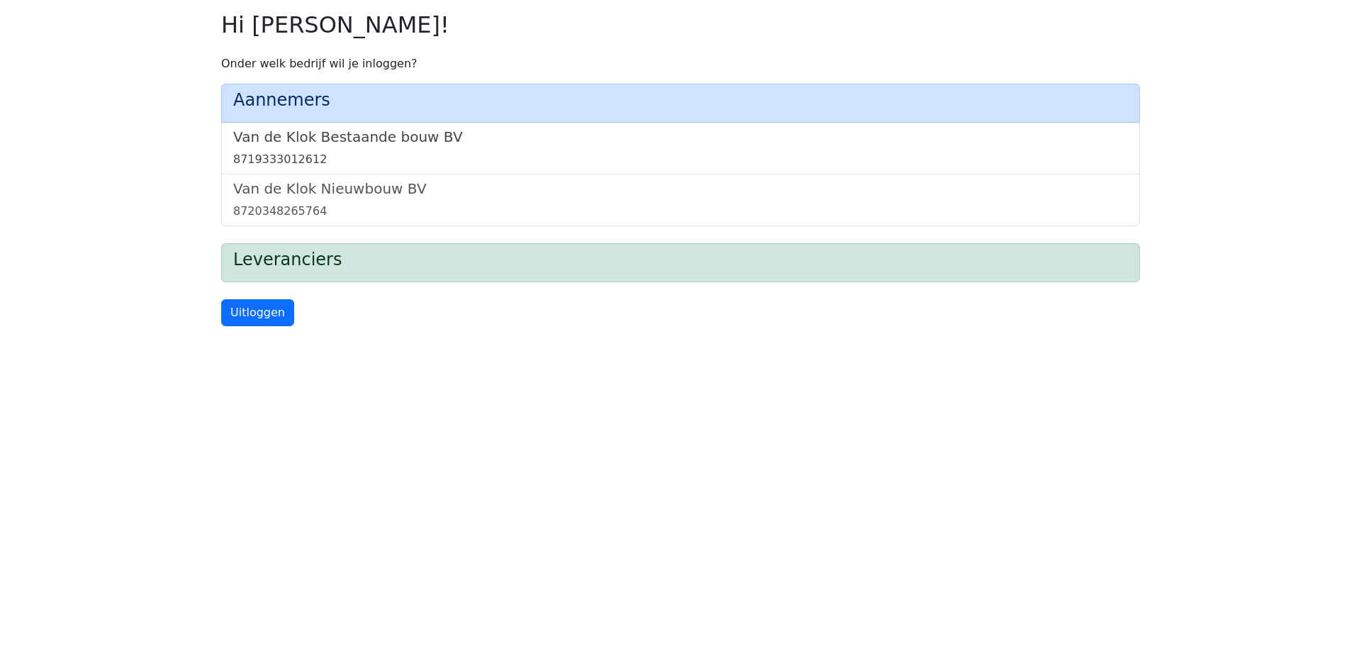
click at [393, 133] on h5 "Van de Klok Bestaande bouw BV" at bounding box center [680, 136] width 895 height 17
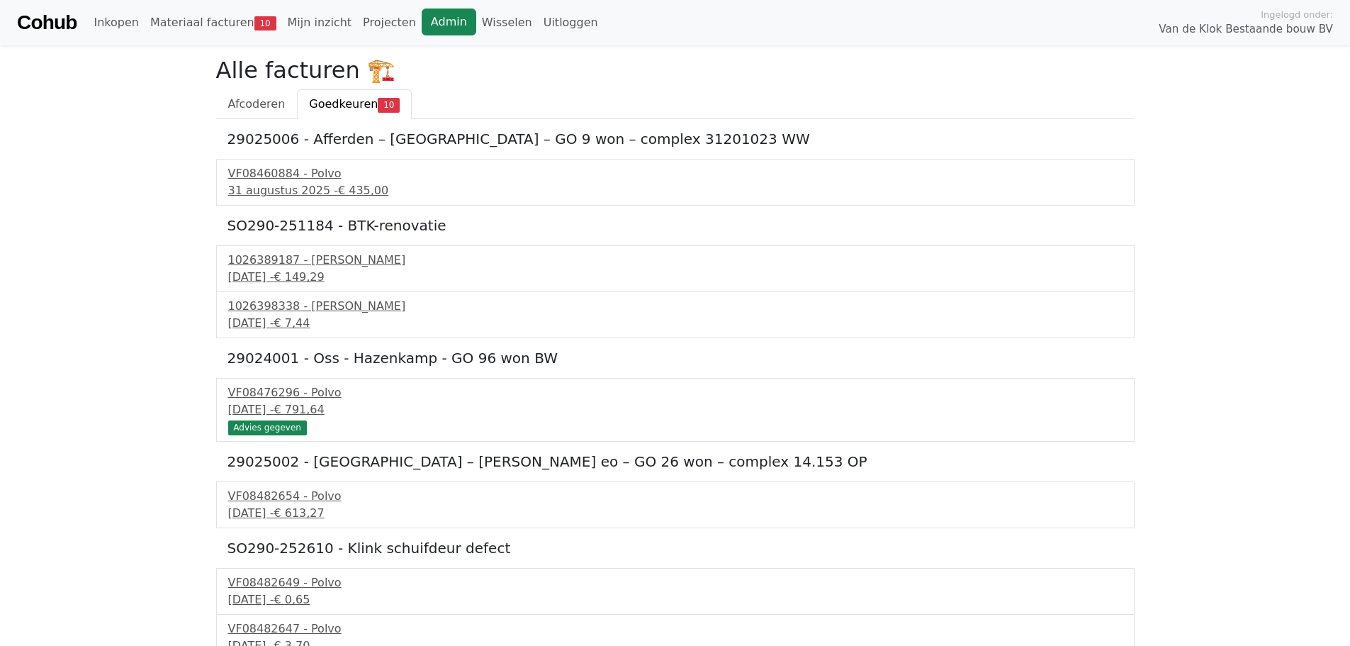
click at [422, 23] on link "Admin" at bounding box center [449, 22] width 55 height 27
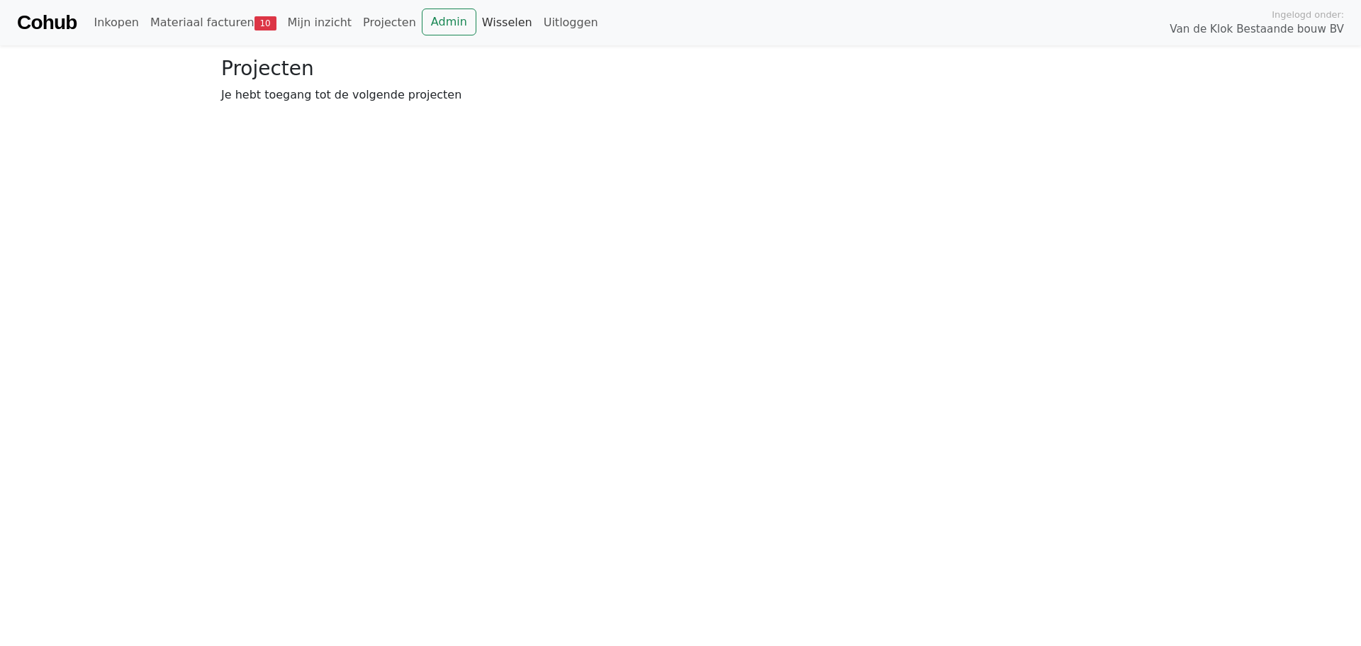
click at [488, 24] on link "Wisselen" at bounding box center [507, 23] width 62 height 28
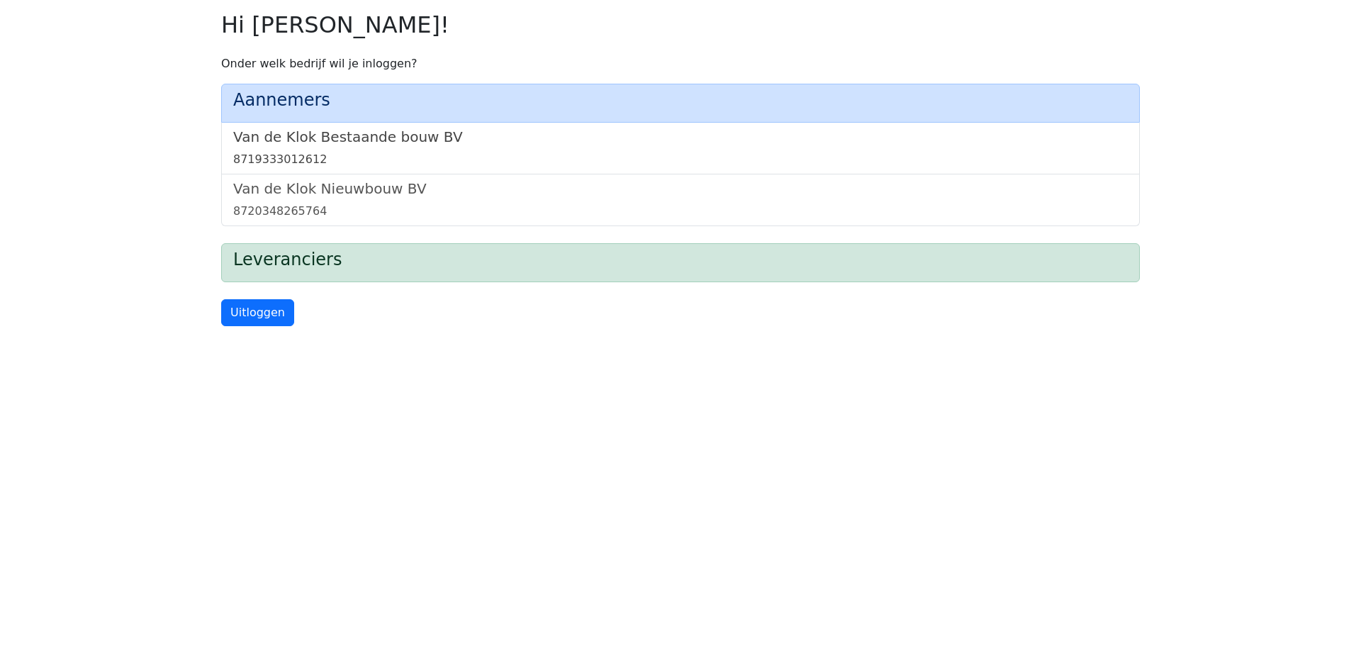
click at [386, 145] on h5 "Van de Klok Bestaande bouw BV" at bounding box center [680, 136] width 895 height 17
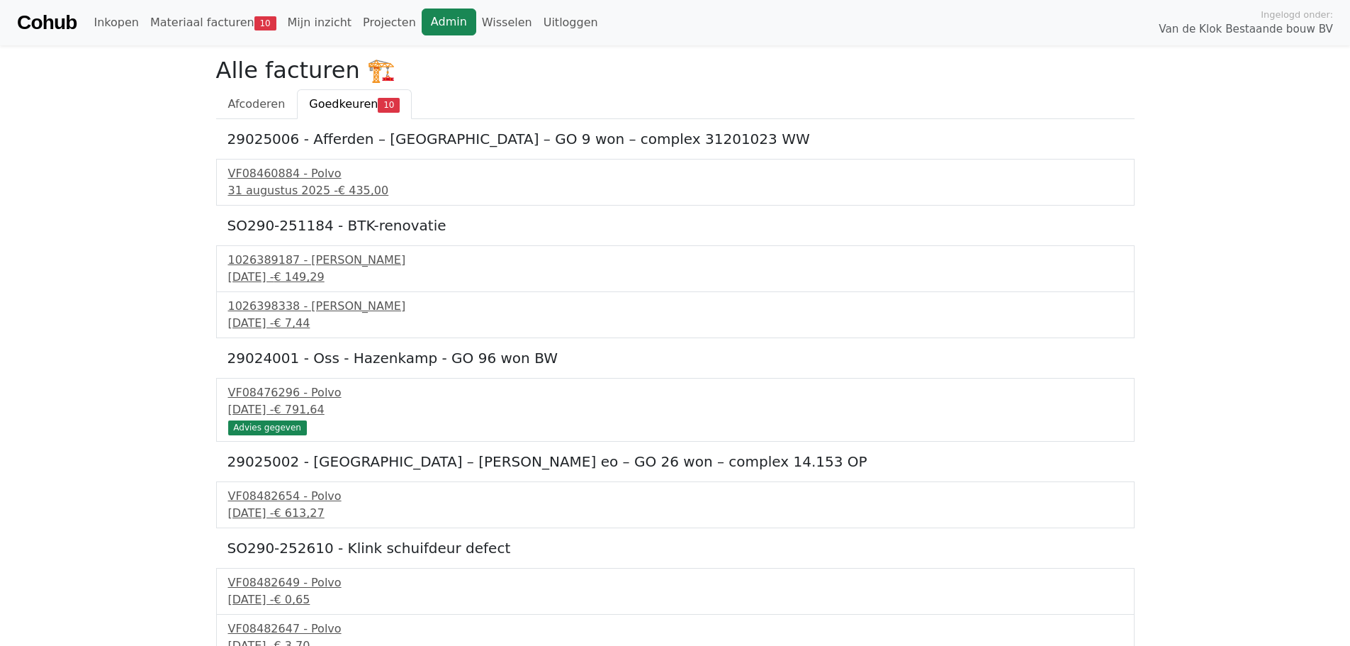
click at [430, 29] on link "Admin" at bounding box center [449, 22] width 55 height 27
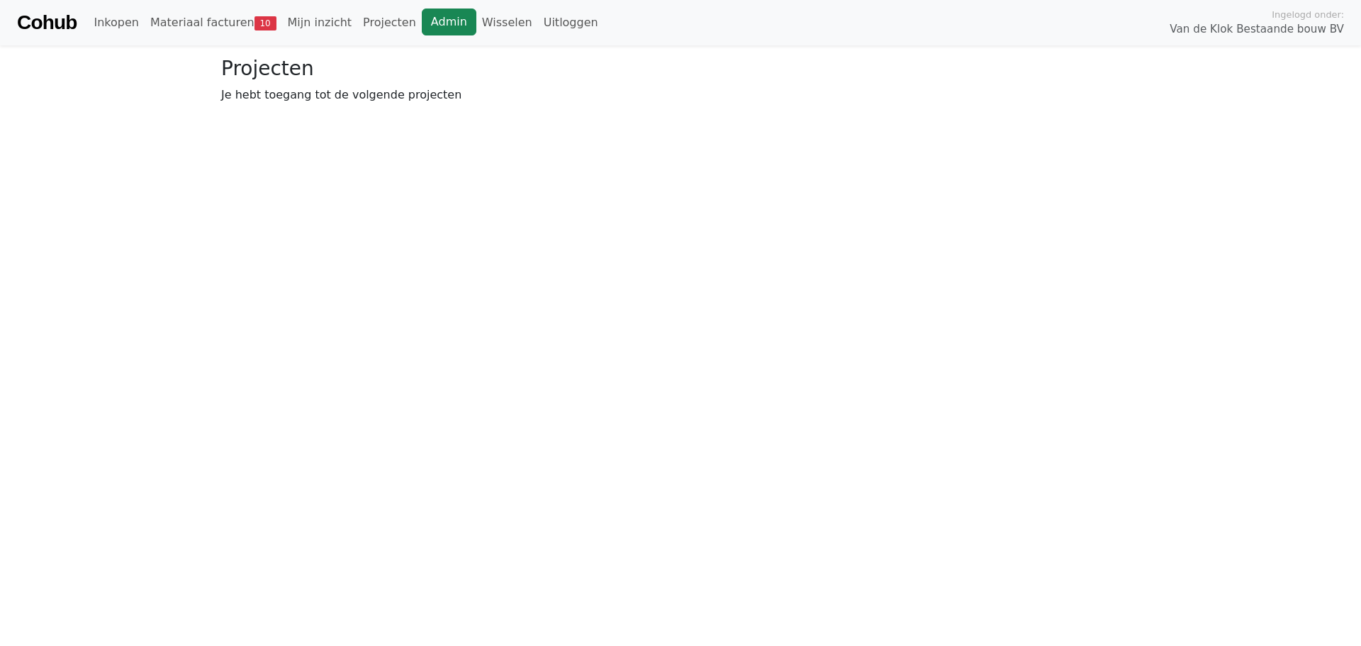
click at [422, 12] on link "Admin" at bounding box center [449, 22] width 55 height 27
click at [476, 25] on link "Wisselen" at bounding box center [507, 23] width 62 height 28
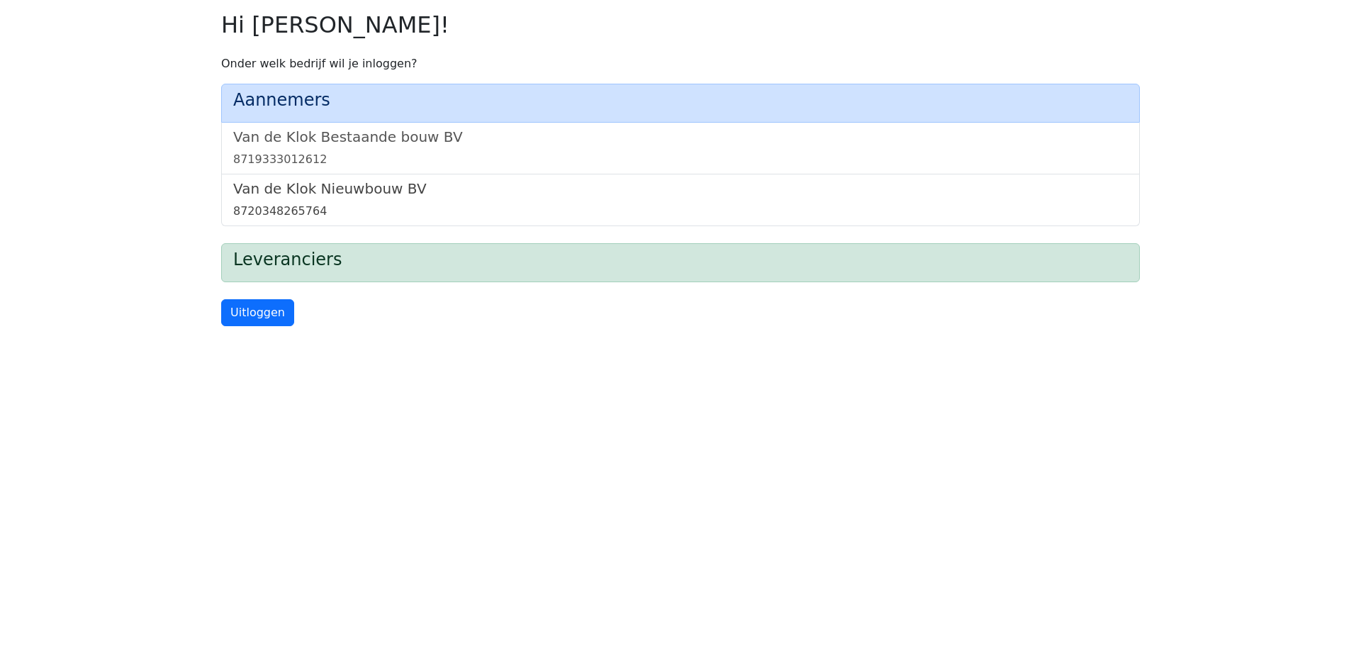
click at [364, 194] on h5 "Van de Klok Nieuwbouw BV" at bounding box center [680, 188] width 895 height 17
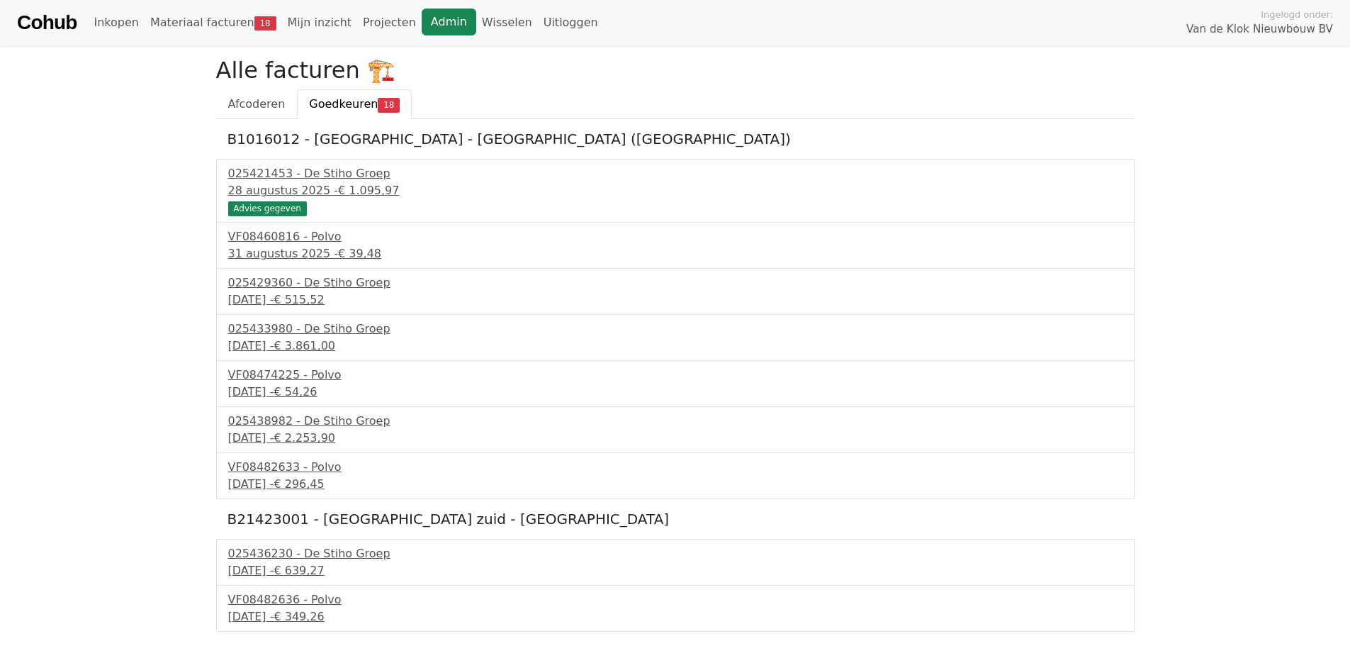
click at [422, 13] on link "Admin" at bounding box center [449, 22] width 55 height 27
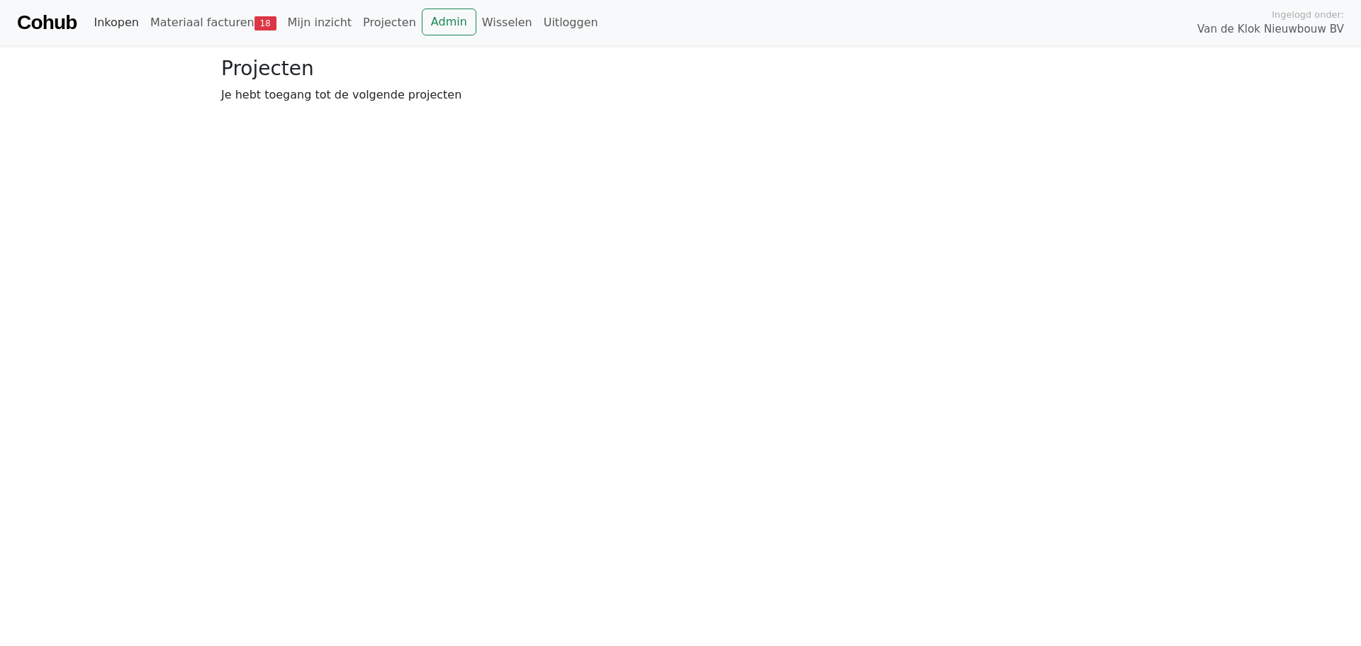
click at [138, 14] on link "Inkopen" at bounding box center [116, 23] width 56 height 28
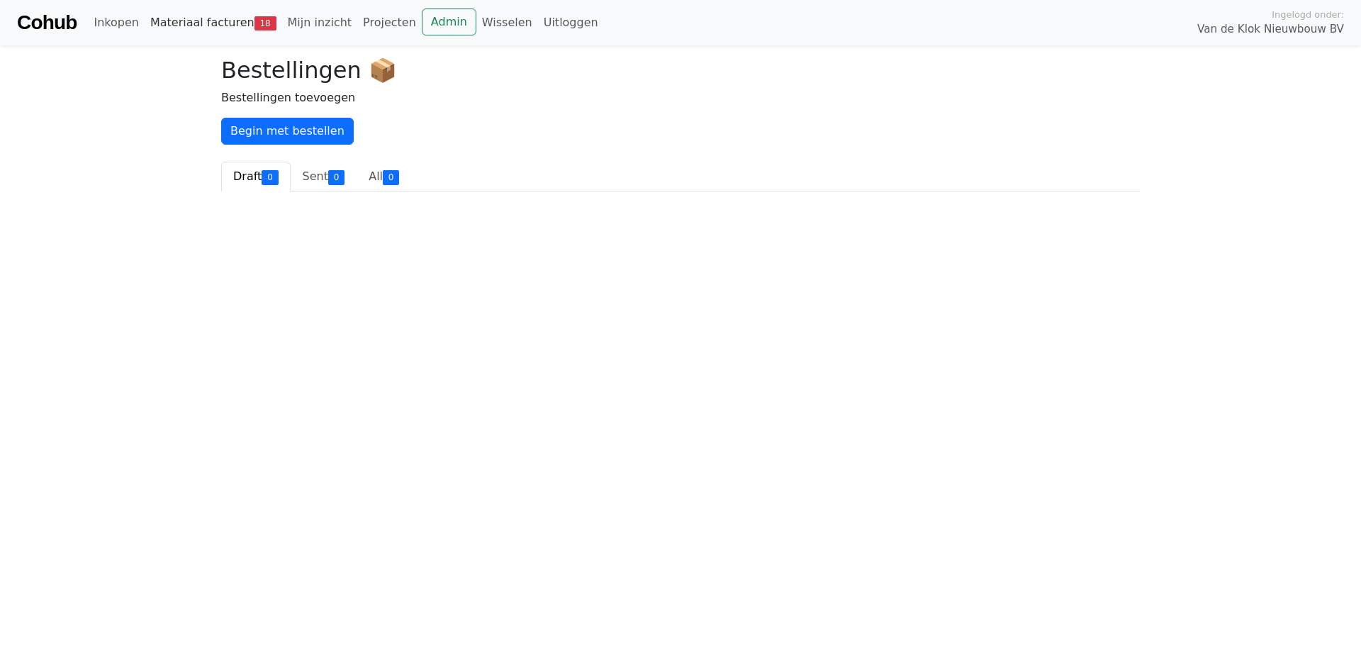
click at [158, 16] on link "Materiaal facturen 18" at bounding box center [214, 23] width 138 height 28
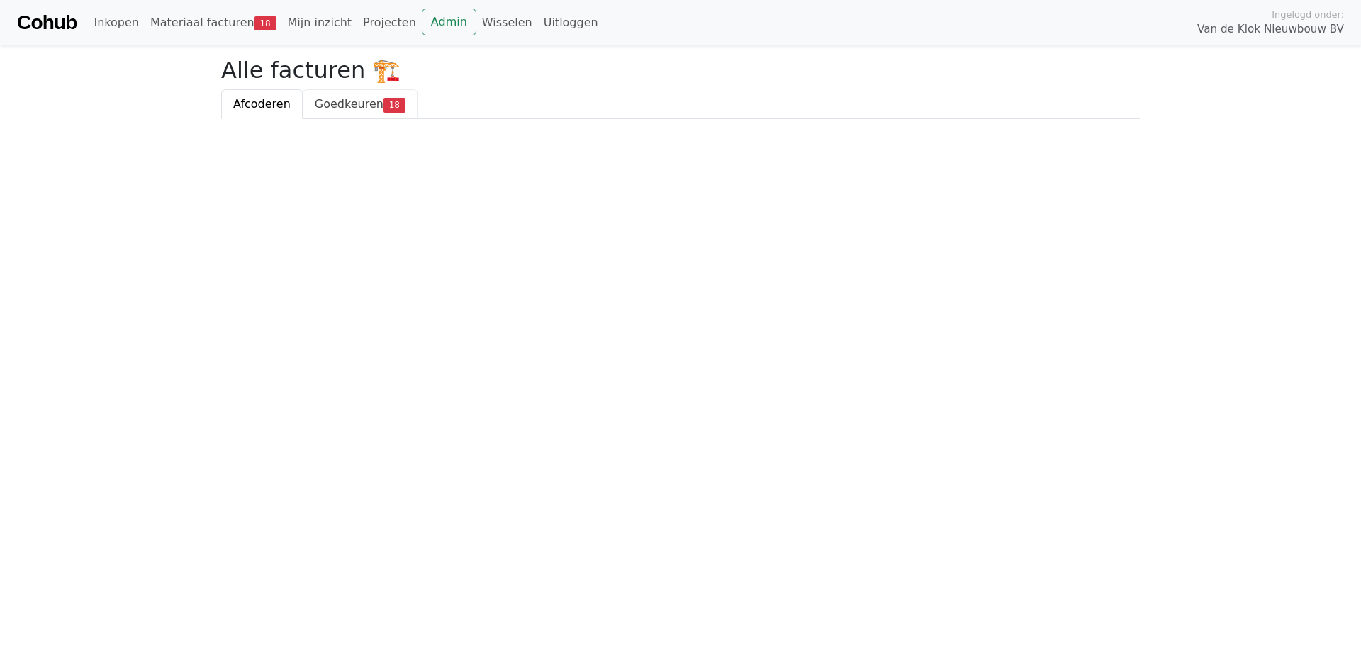
click at [343, 107] on span "Goedkeuren" at bounding box center [349, 103] width 69 height 13
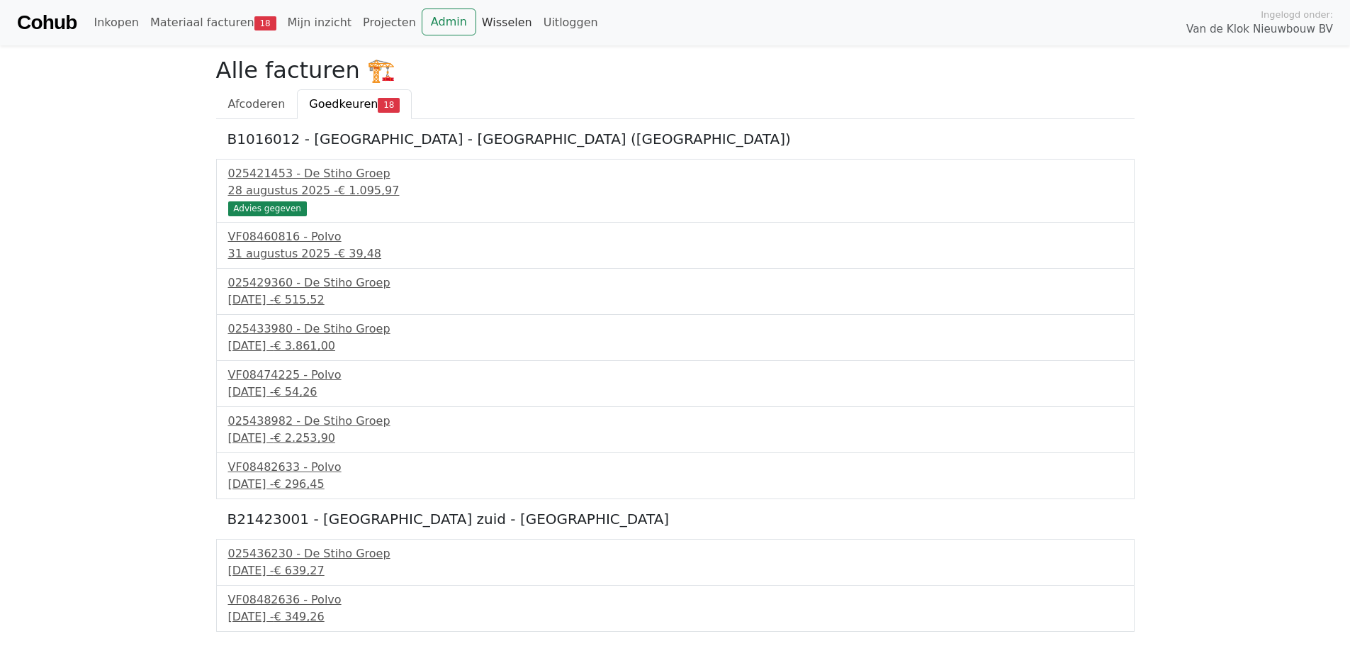
click at [476, 21] on link "Wisselen" at bounding box center [507, 23] width 62 height 28
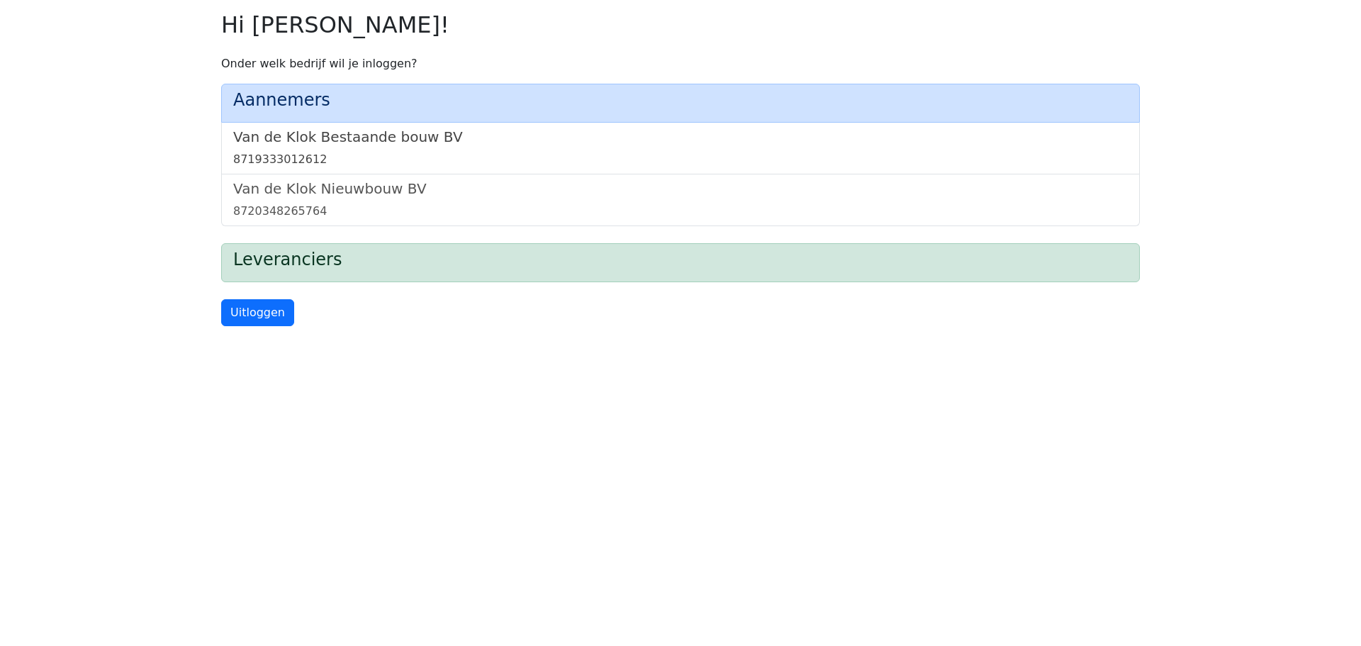
click at [376, 144] on h5 "Van de Klok Bestaande bouw BV" at bounding box center [680, 136] width 895 height 17
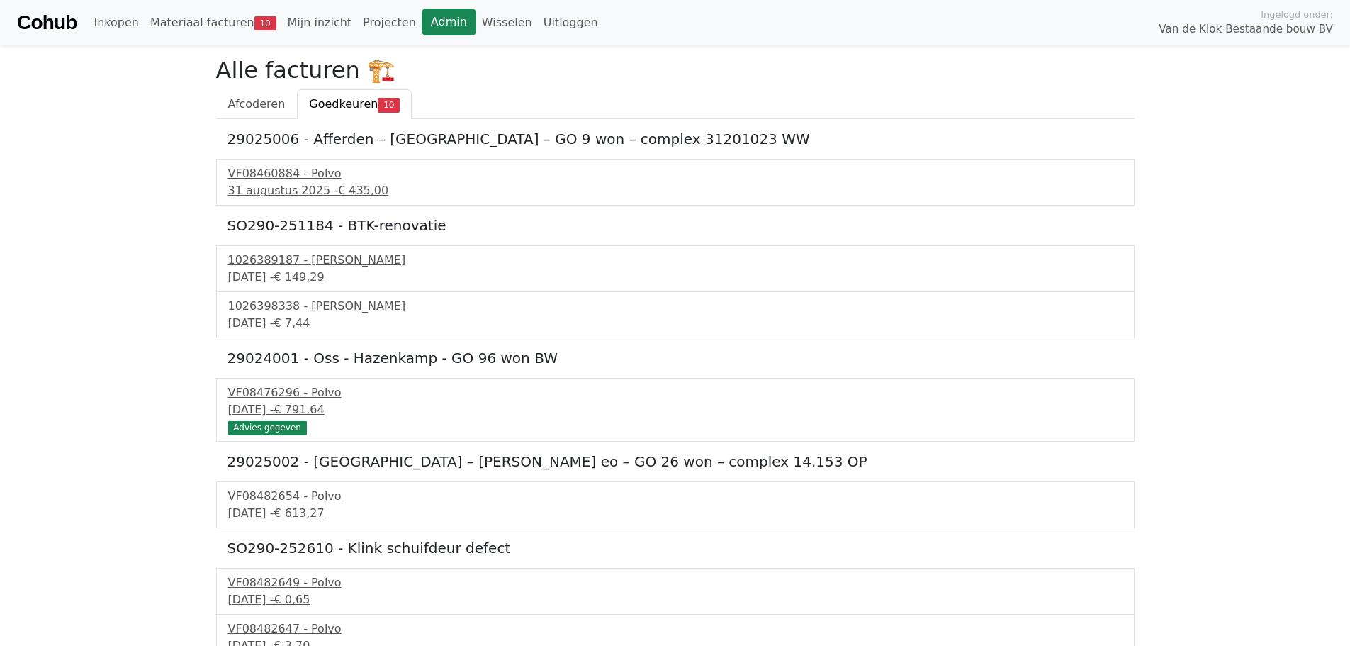
click at [422, 28] on link "Admin" at bounding box center [449, 22] width 55 height 27
